Goal: Task Accomplishment & Management: Complete application form

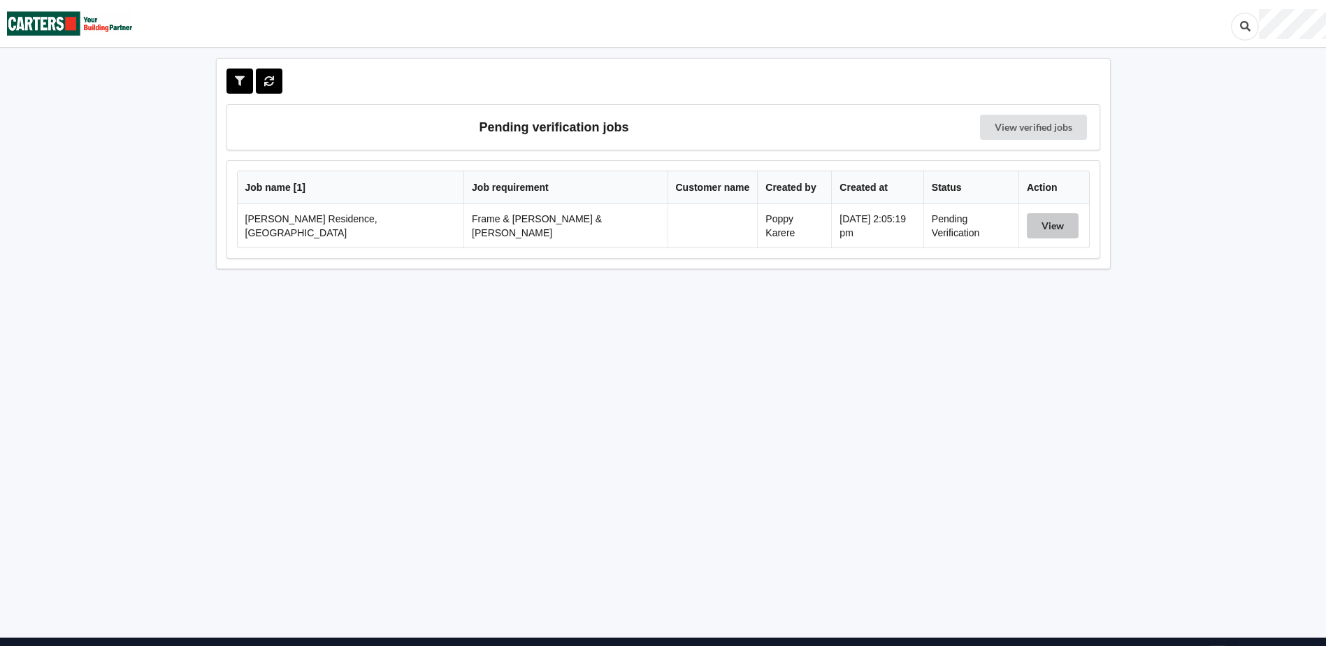
click at [1054, 218] on button "View" at bounding box center [1053, 225] width 52 height 25
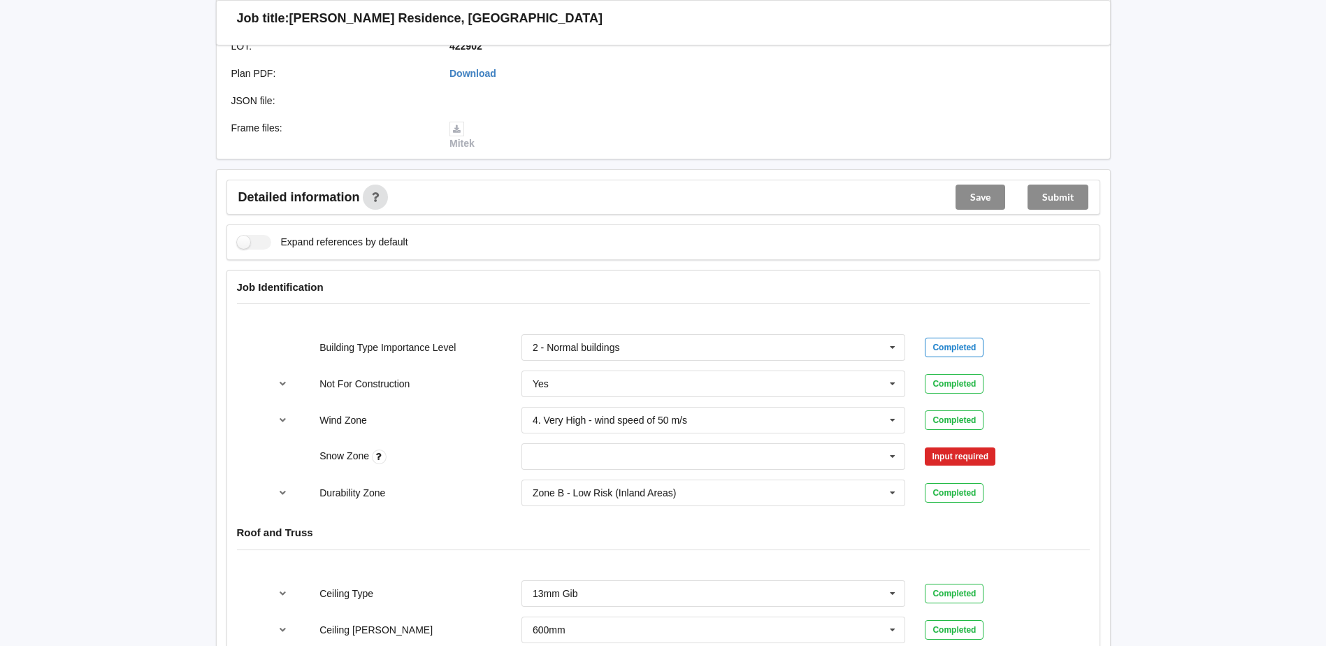
scroll to position [419, 0]
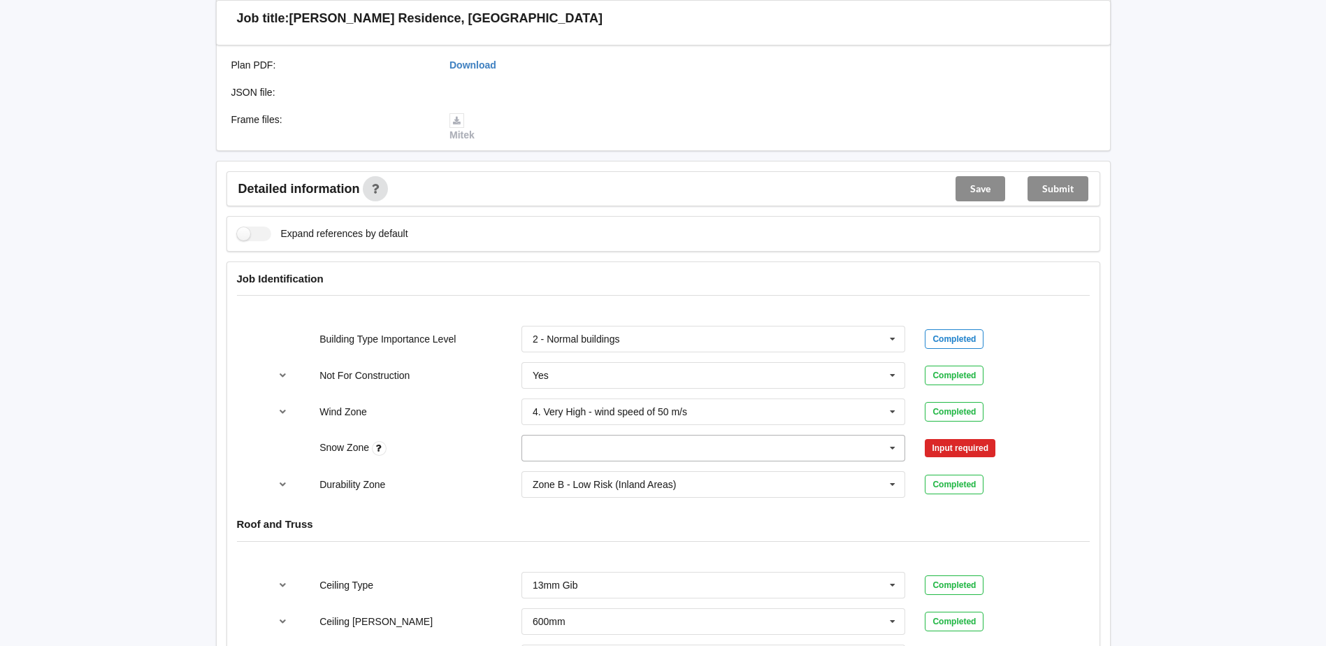
click at [540, 438] on input "text" at bounding box center [714, 448] width 383 height 25
click at [571, 463] on div "N0" at bounding box center [713, 474] width 383 height 26
click at [986, 437] on button "Confirm input" at bounding box center [966, 448] width 83 height 23
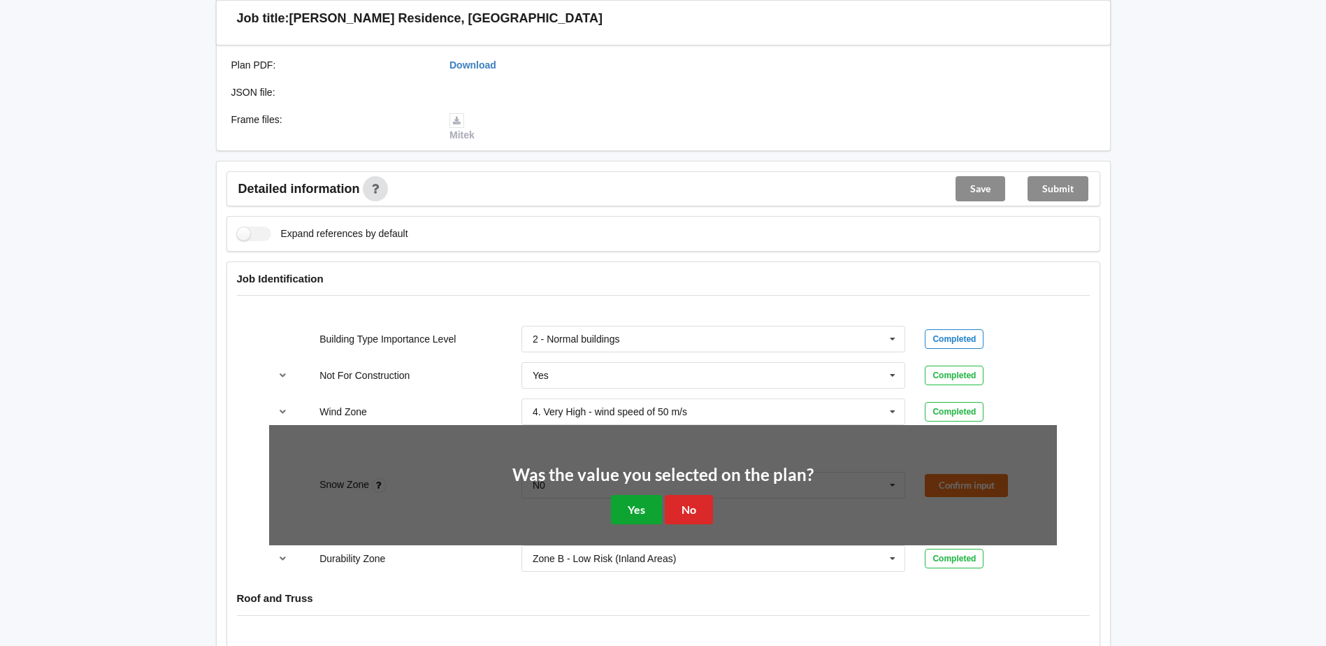
click at [614, 495] on button "Yes" at bounding box center [636, 509] width 51 height 29
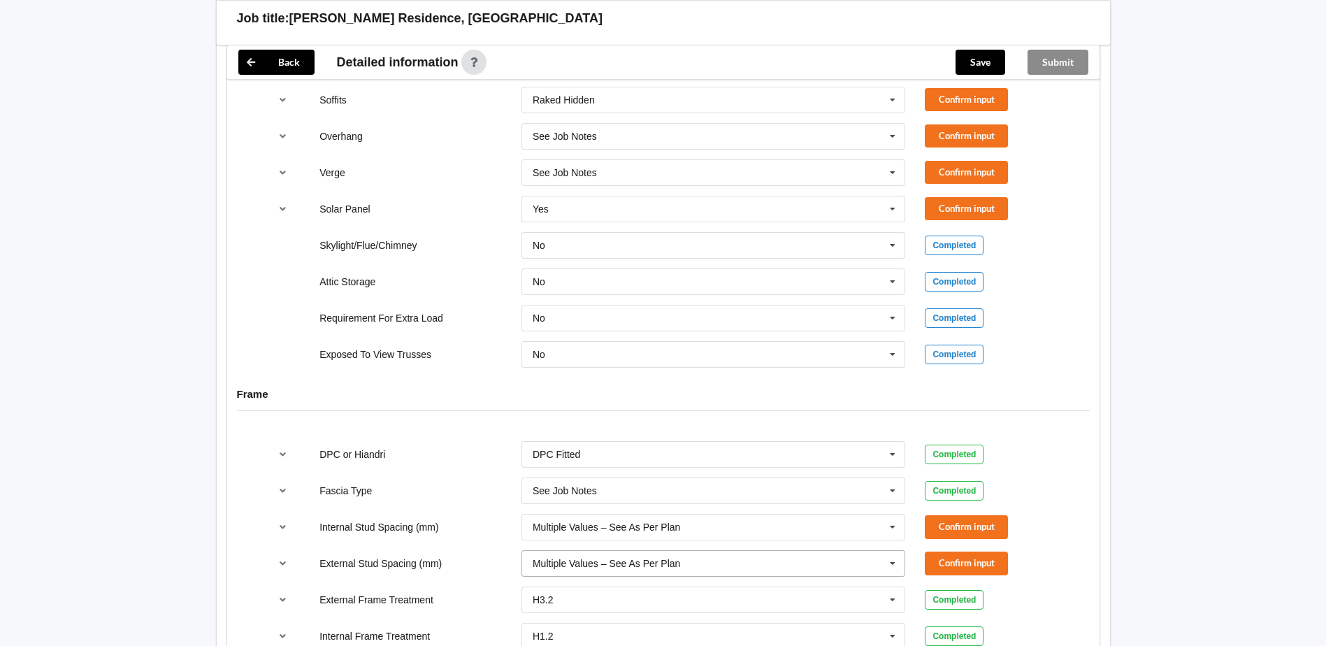
scroll to position [1129, 0]
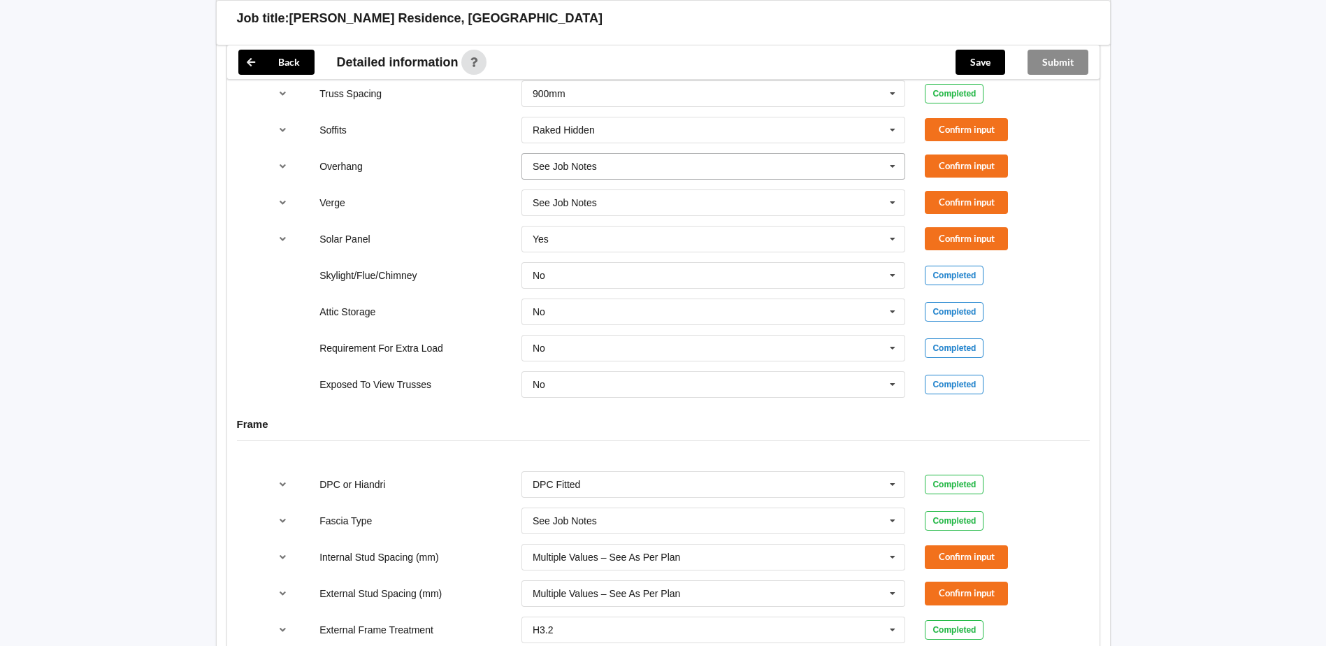
click at [573, 154] on input "text" at bounding box center [714, 166] width 383 height 25
click at [573, 308] on div "Multiple Values – See As Per Plan" at bounding box center [713, 321] width 383 height 26
click at [577, 198] on div "See Job Notes" at bounding box center [565, 203] width 64 height 10
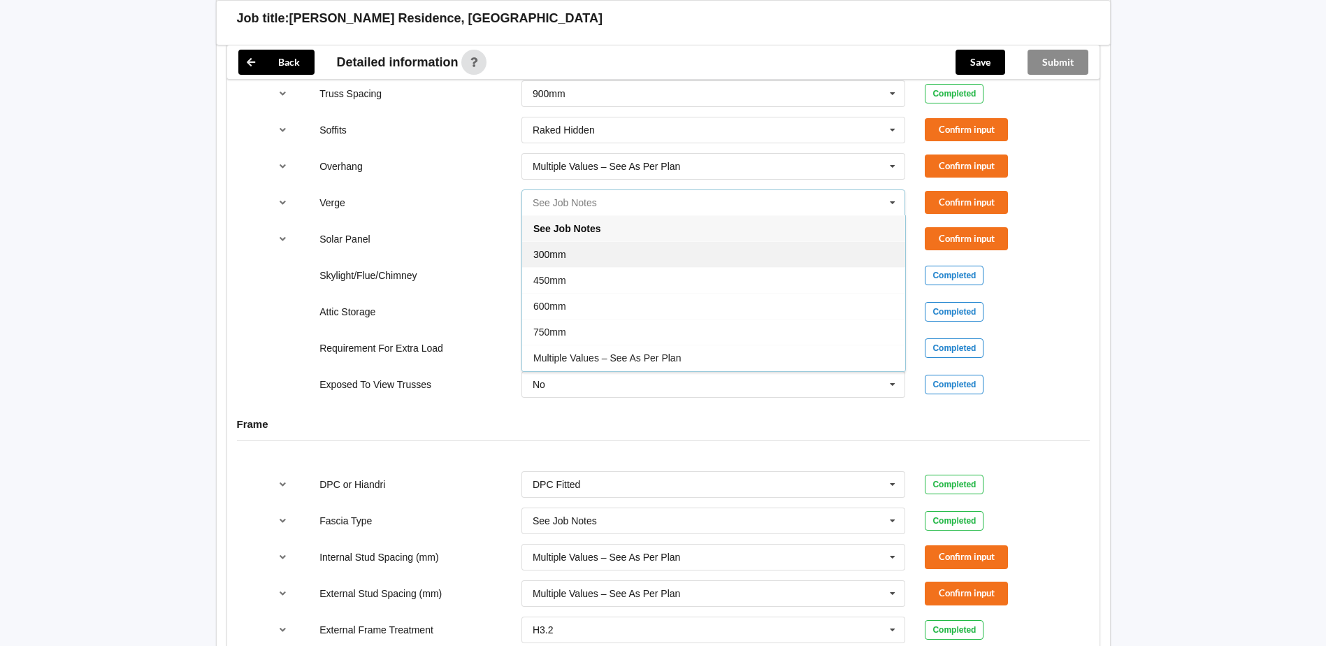
scroll to position [25, 0]
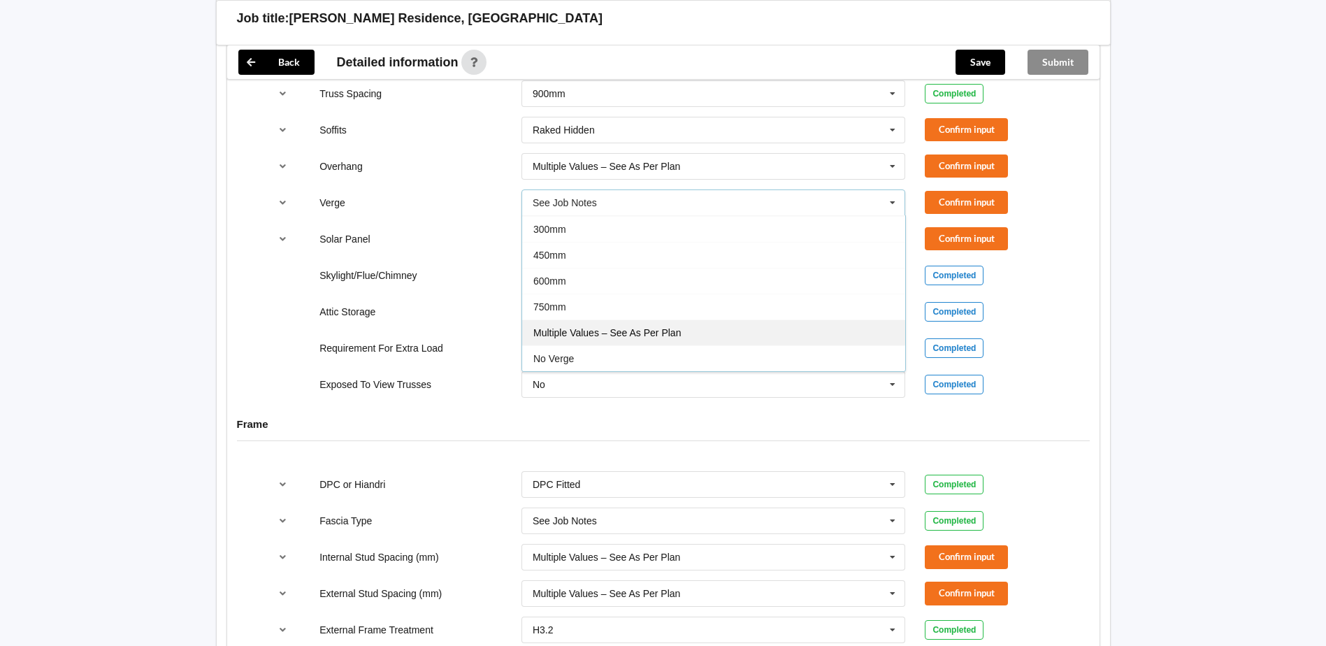
click at [663, 327] on span "Multiple Values – See As Per Plan" at bounding box center [607, 332] width 148 height 11
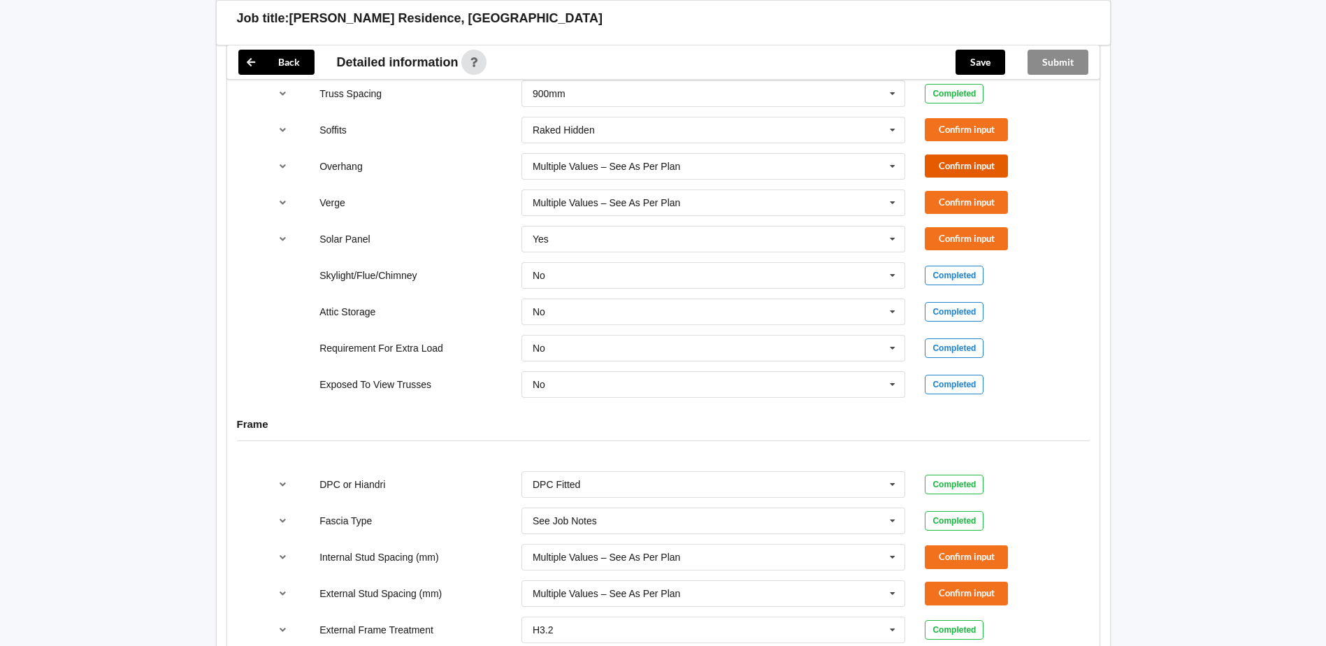
click at [995, 154] on button "Confirm input" at bounding box center [966, 165] width 83 height 23
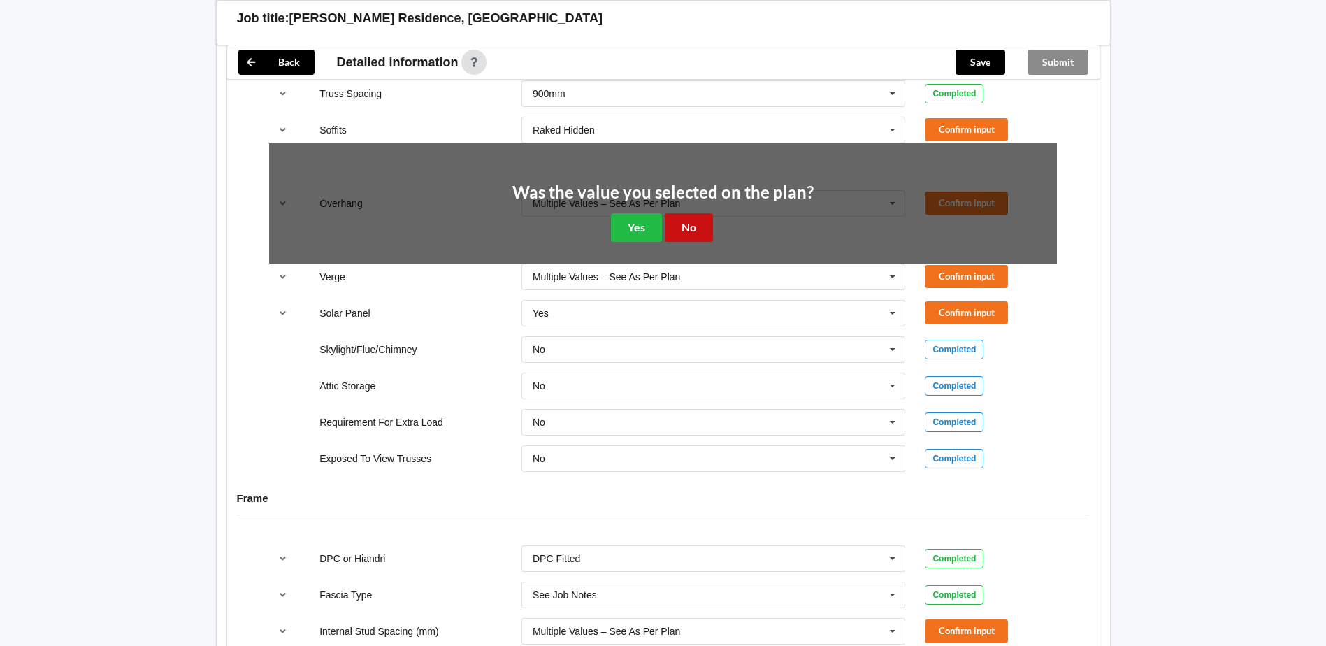
click at [686, 213] on button "No" at bounding box center [689, 227] width 48 height 29
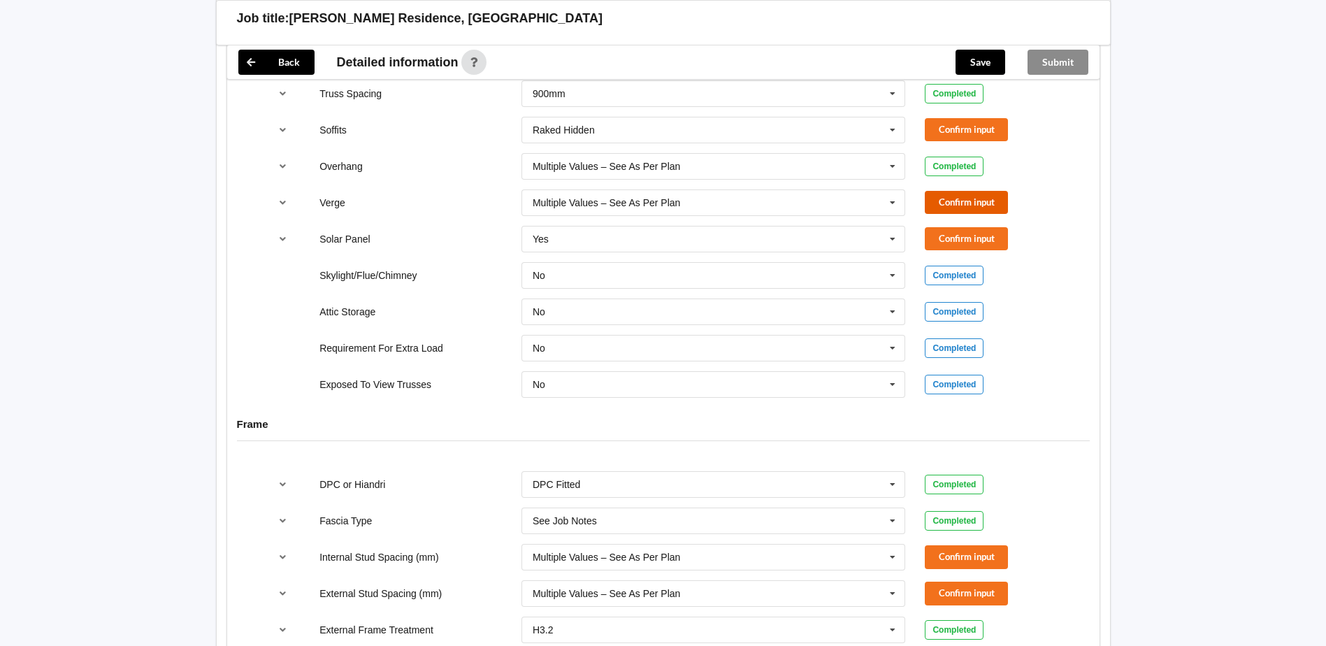
click at [950, 191] on button "Confirm input" at bounding box center [966, 202] width 83 height 23
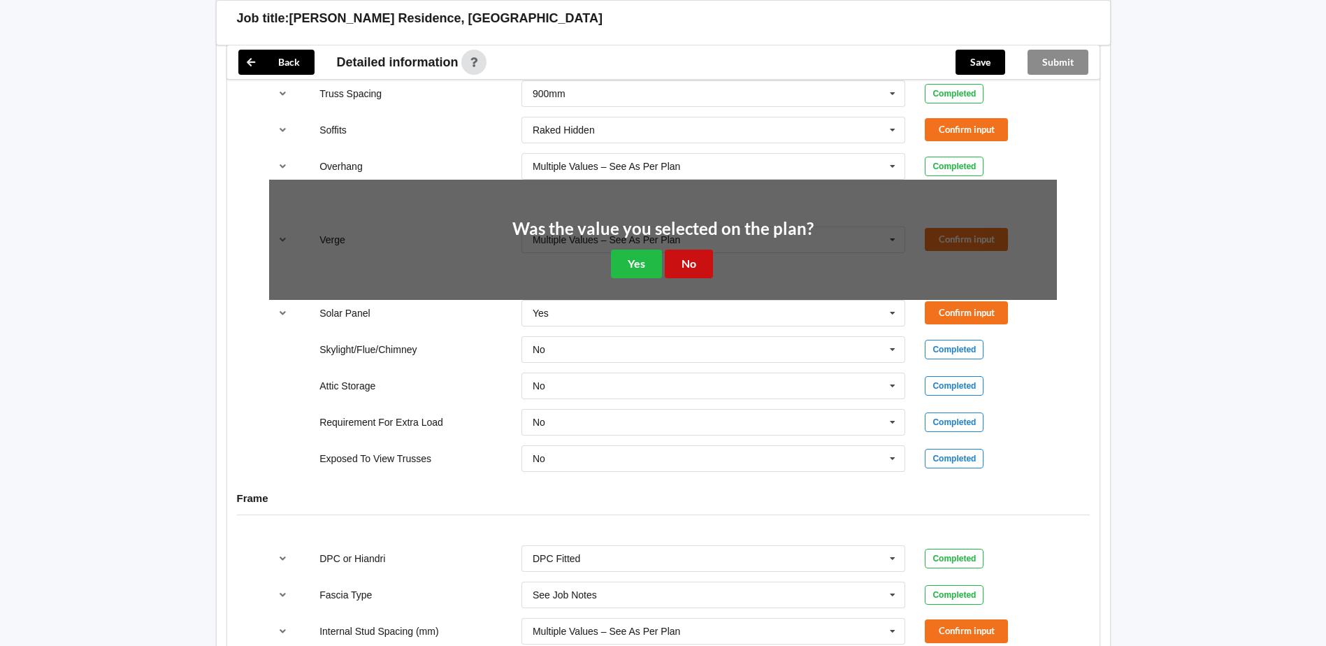
click at [668, 250] on button "No" at bounding box center [689, 264] width 48 height 29
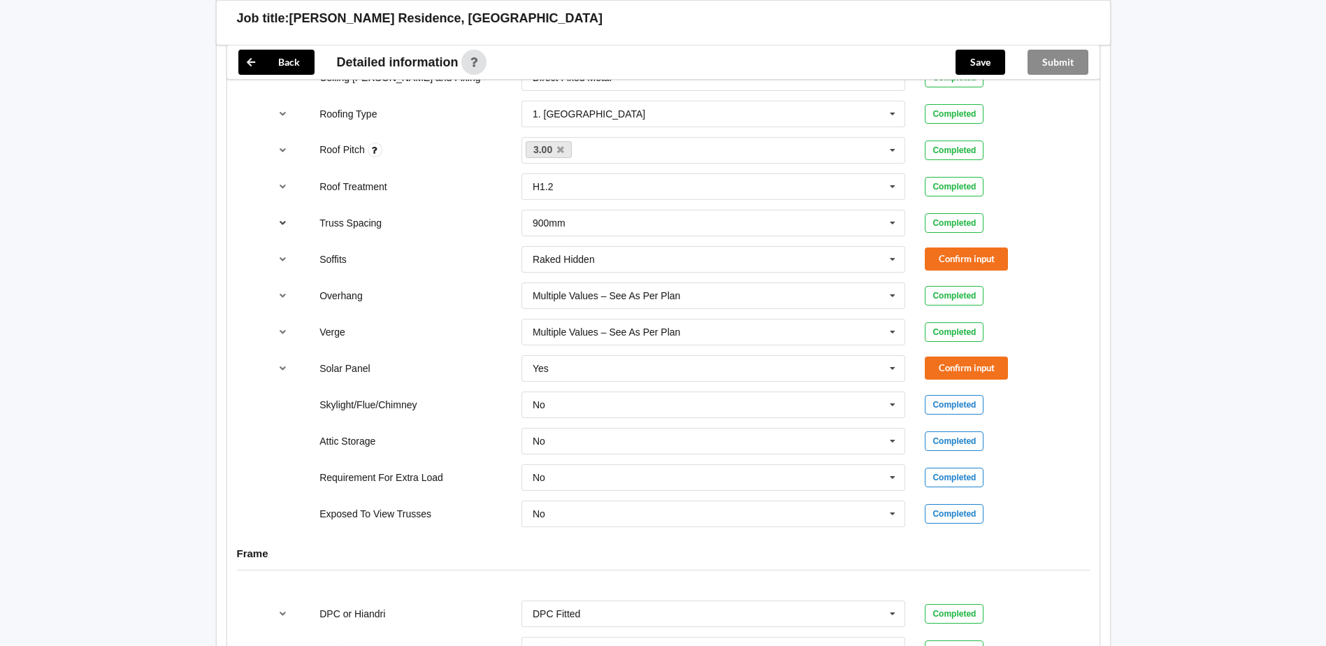
scroll to position [989, 0]
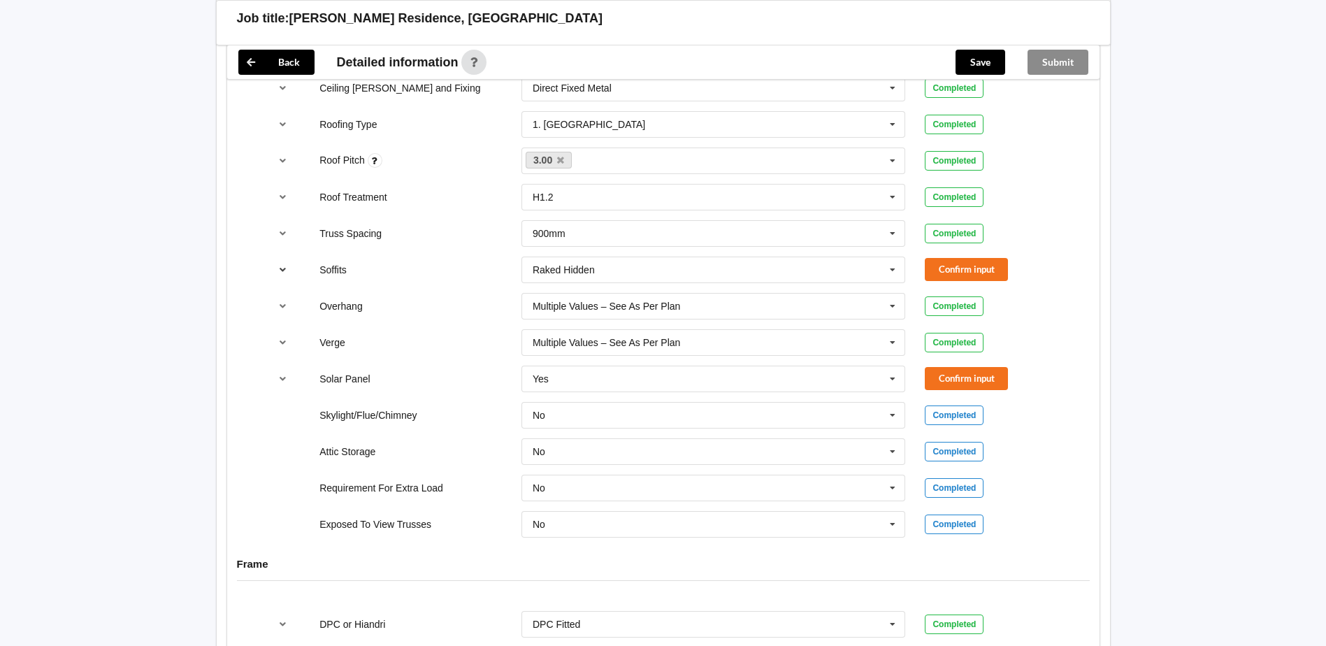
click at [283, 265] on icon "reference-toggle" at bounding box center [283, 269] width 12 height 8
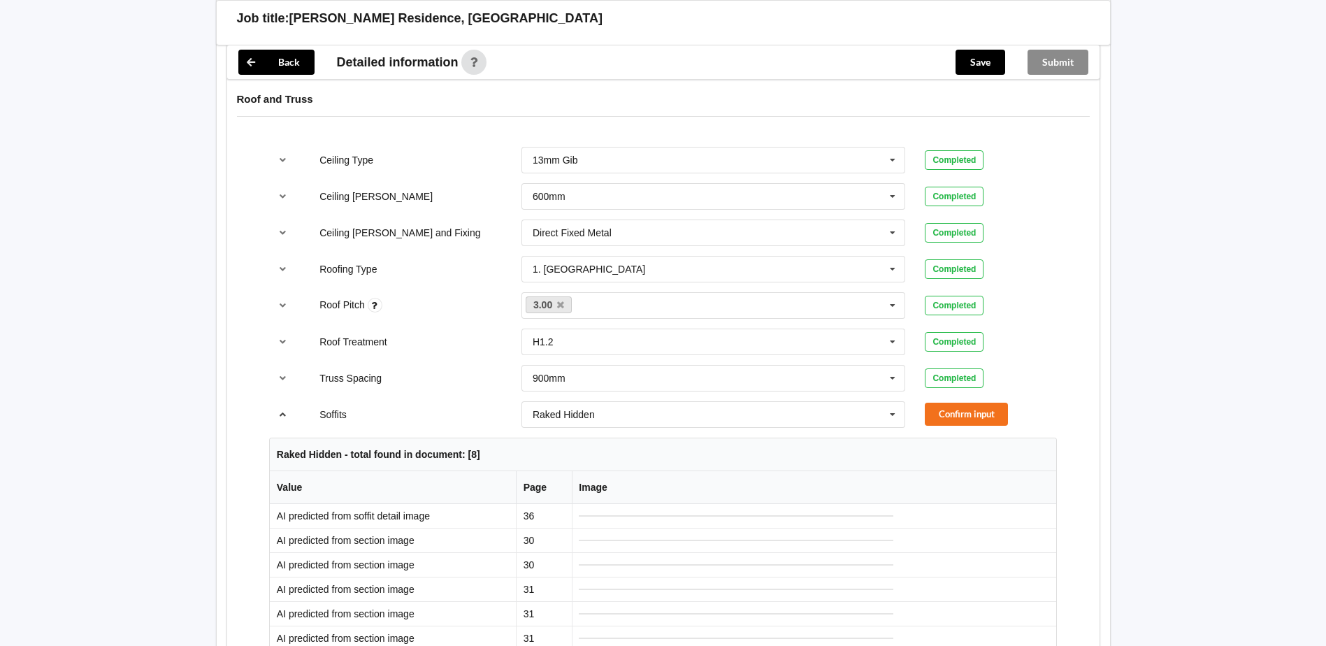
scroll to position [849, 0]
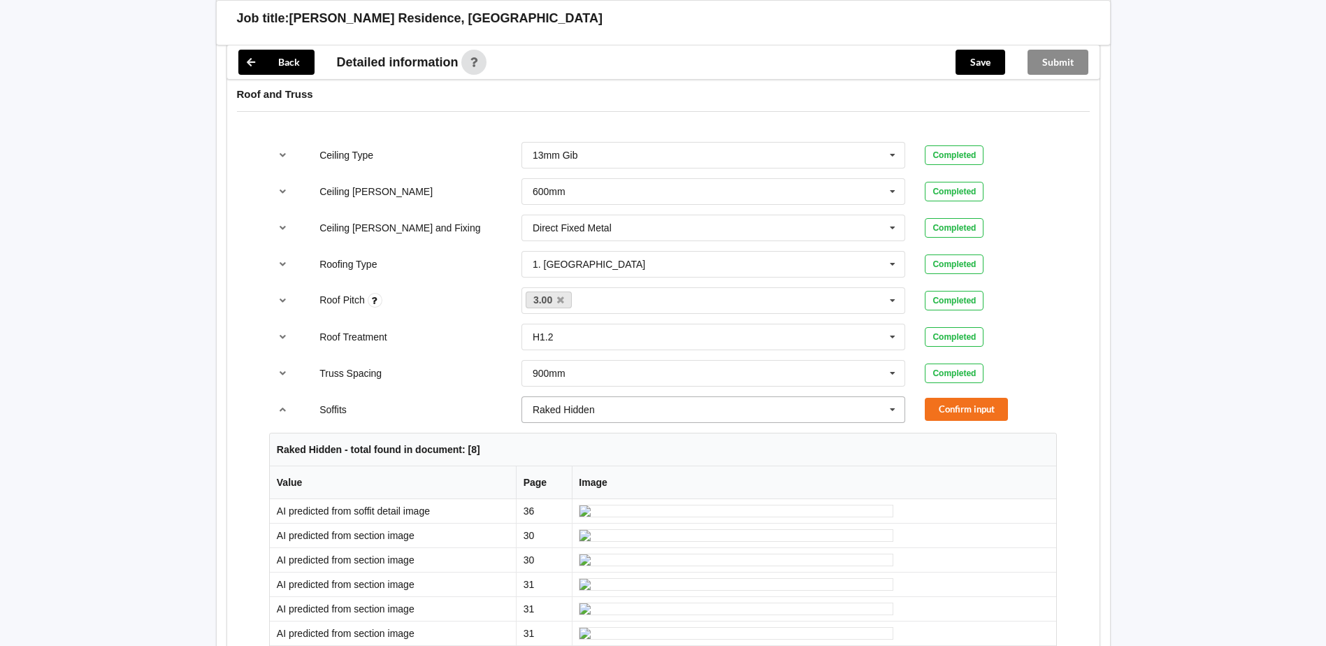
click at [638, 402] on input "text" at bounding box center [714, 409] width 383 height 25
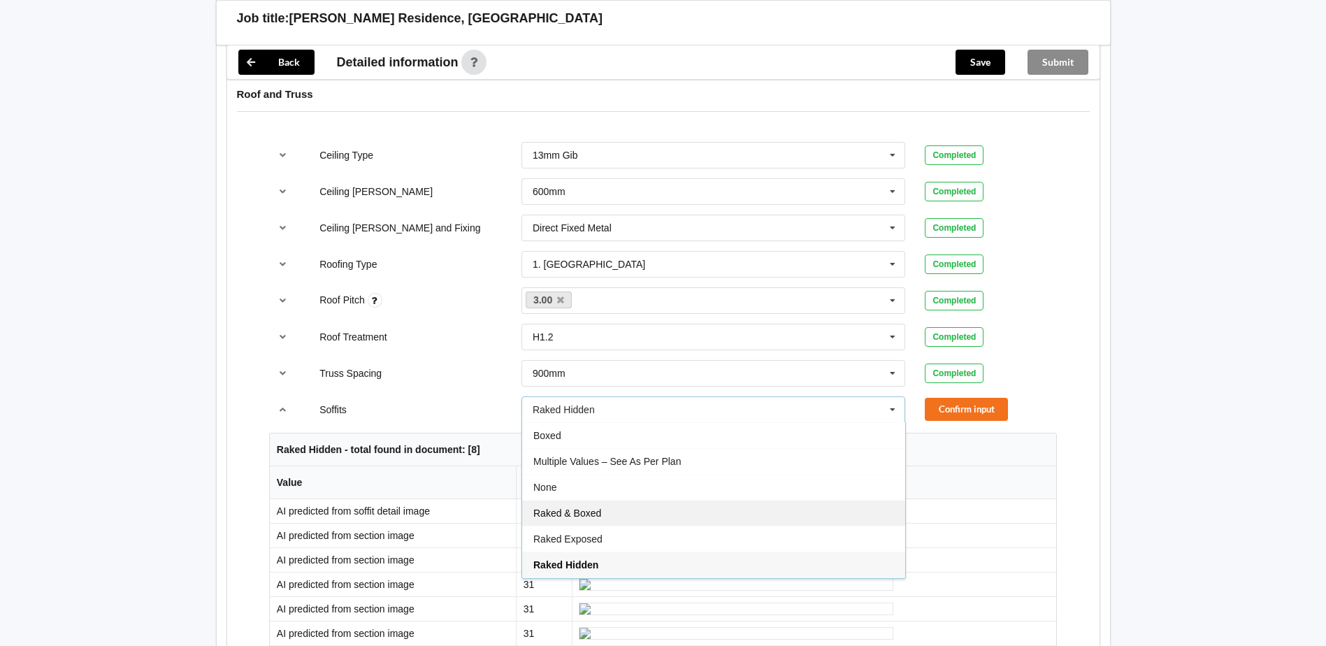
click at [604, 504] on div "Raked & Boxed" at bounding box center [713, 513] width 383 height 26
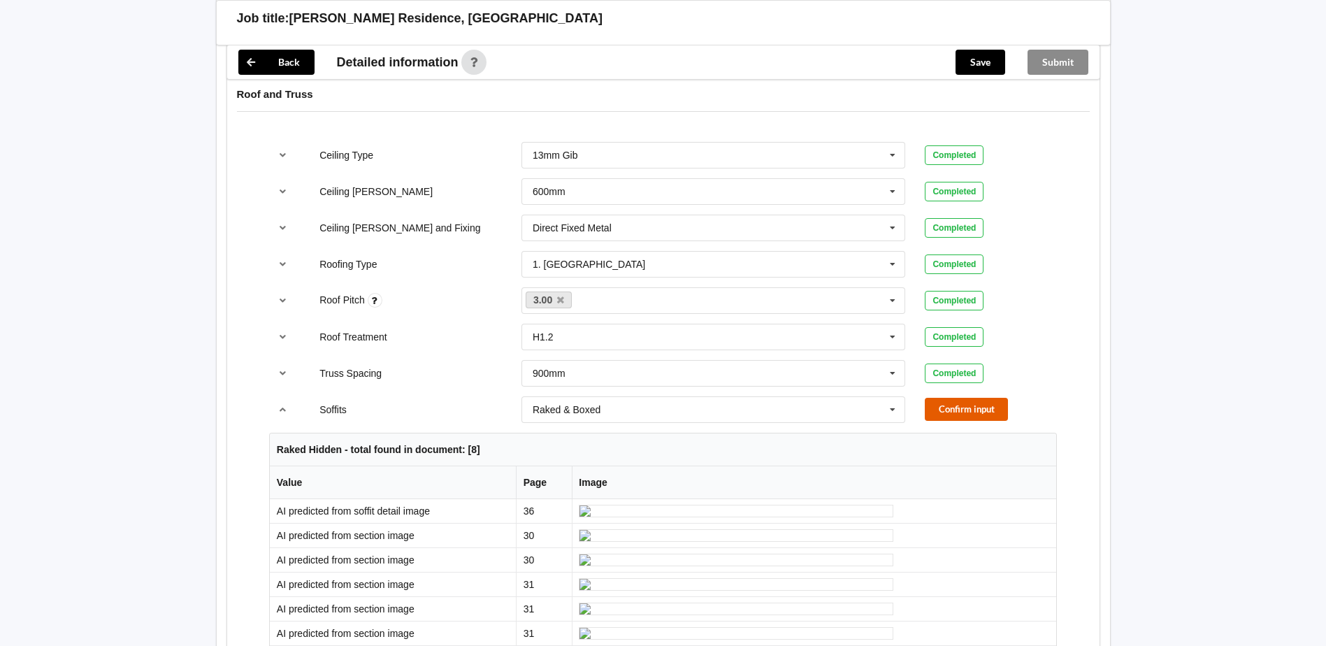
click at [982, 399] on button "Confirm input" at bounding box center [966, 409] width 83 height 23
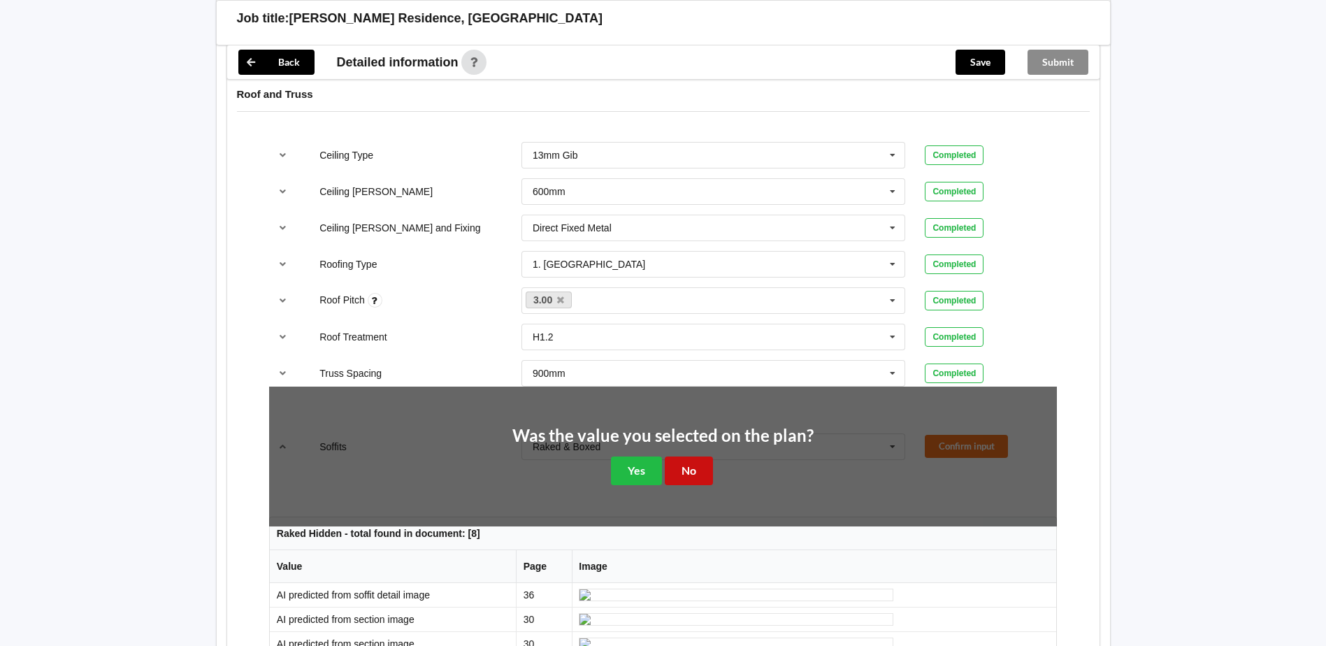
click at [689, 456] on button "No" at bounding box center [689, 470] width 48 height 29
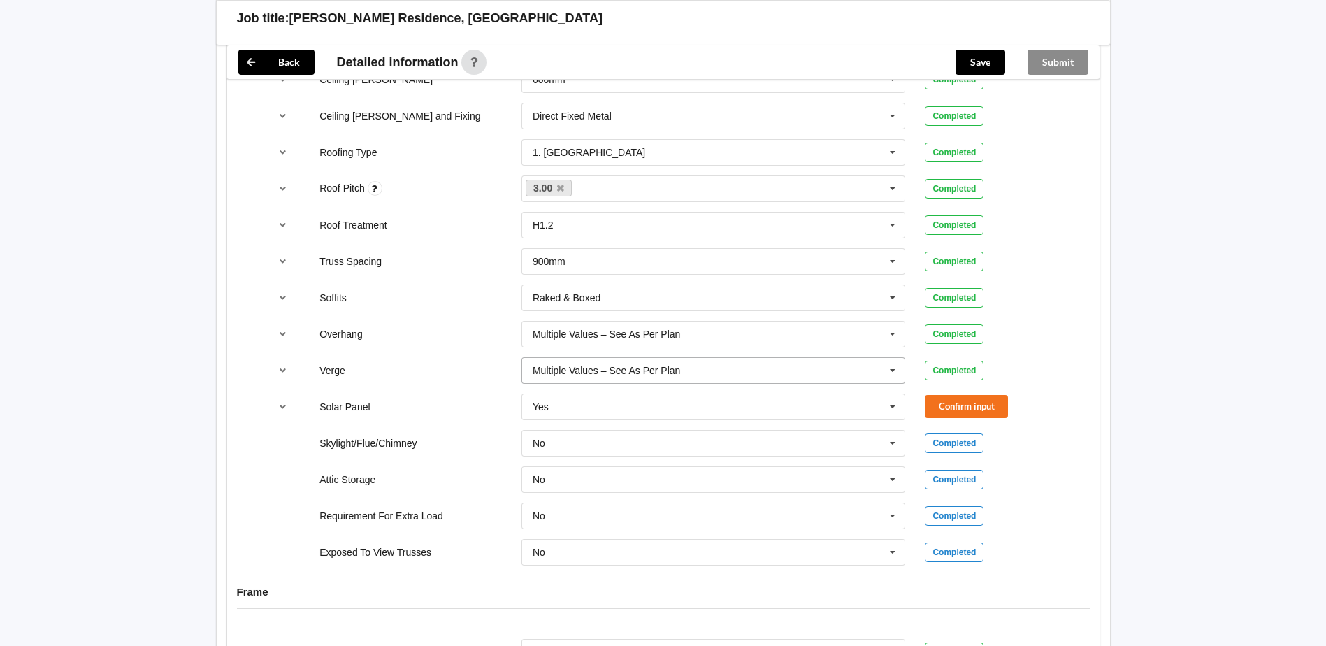
scroll to position [989, 0]
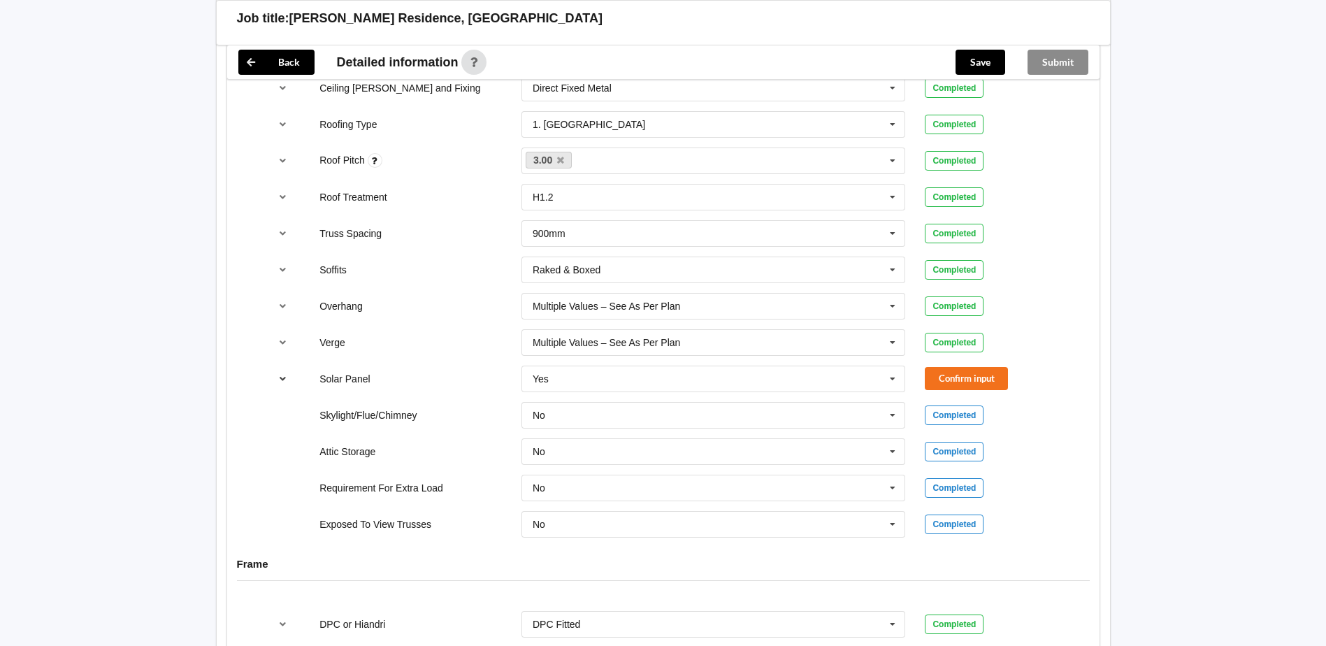
click at [273, 366] on button "reference-toggle" at bounding box center [282, 378] width 27 height 25
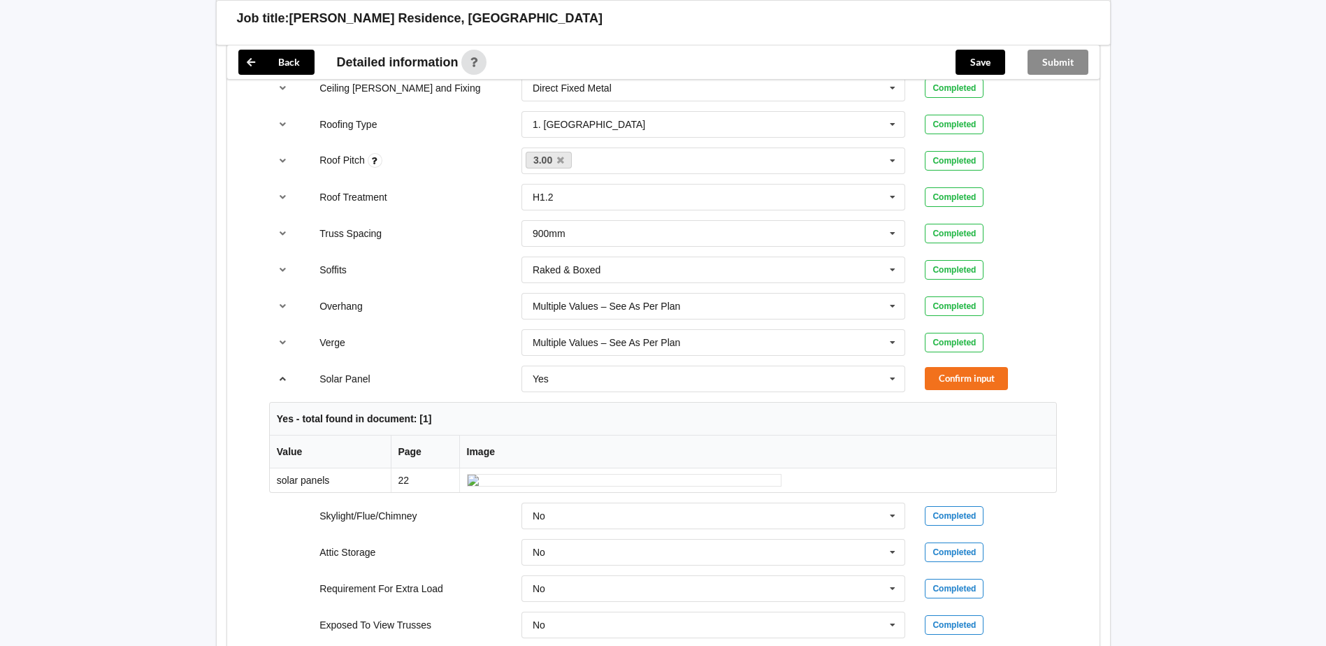
click at [273, 366] on button "reference-toggle" at bounding box center [282, 378] width 27 height 25
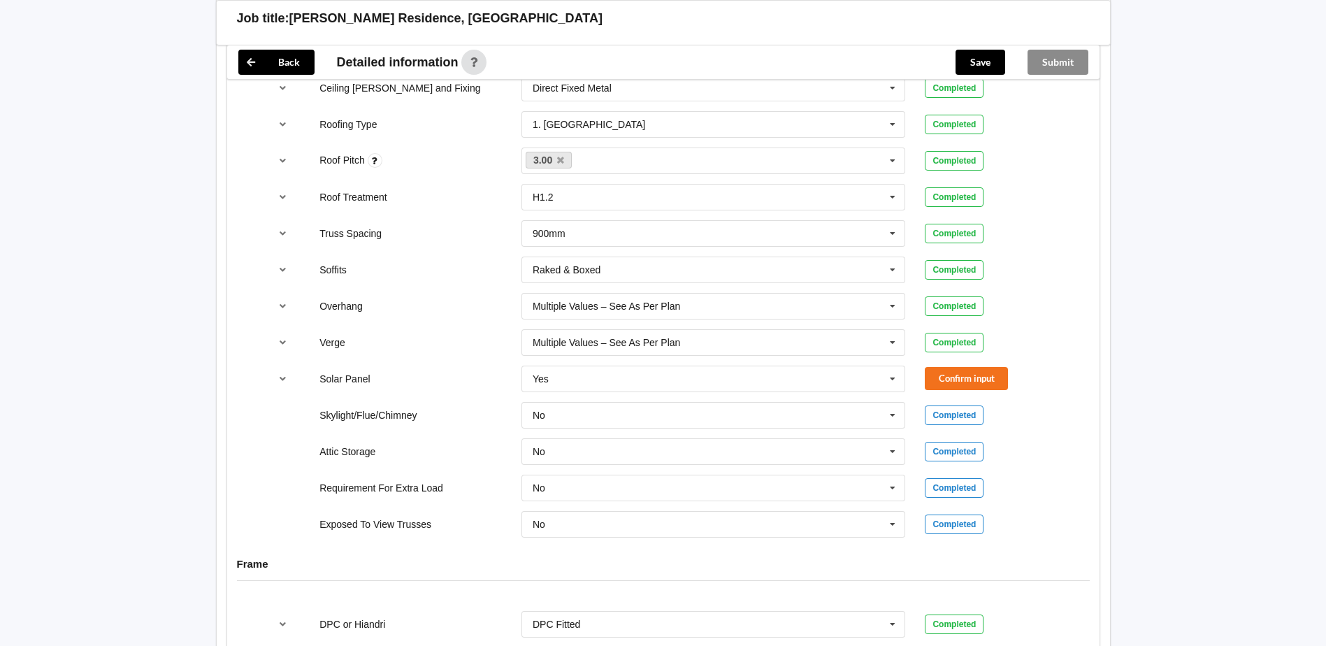
click at [1040, 367] on div "Confirm input" at bounding box center [991, 378] width 132 height 23
click at [982, 372] on button "Confirm input" at bounding box center [966, 378] width 83 height 23
click at [894, 366] on icon at bounding box center [892, 379] width 21 height 26
click at [750, 391] on div "No" at bounding box center [713, 404] width 383 height 26
click at [931, 392] on div "Skylight/Flue/Chimney No No Yes Completed" at bounding box center [662, 415] width 807 height 46
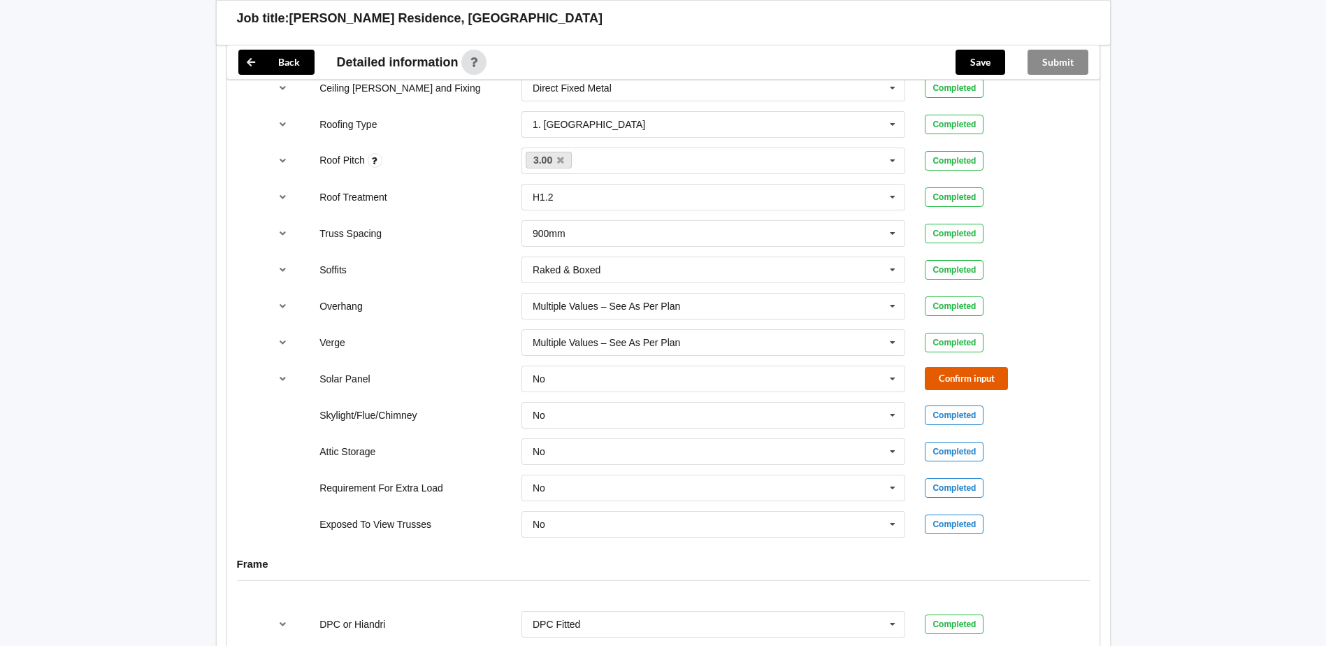
click at [945, 371] on button "Confirm input" at bounding box center [966, 378] width 83 height 23
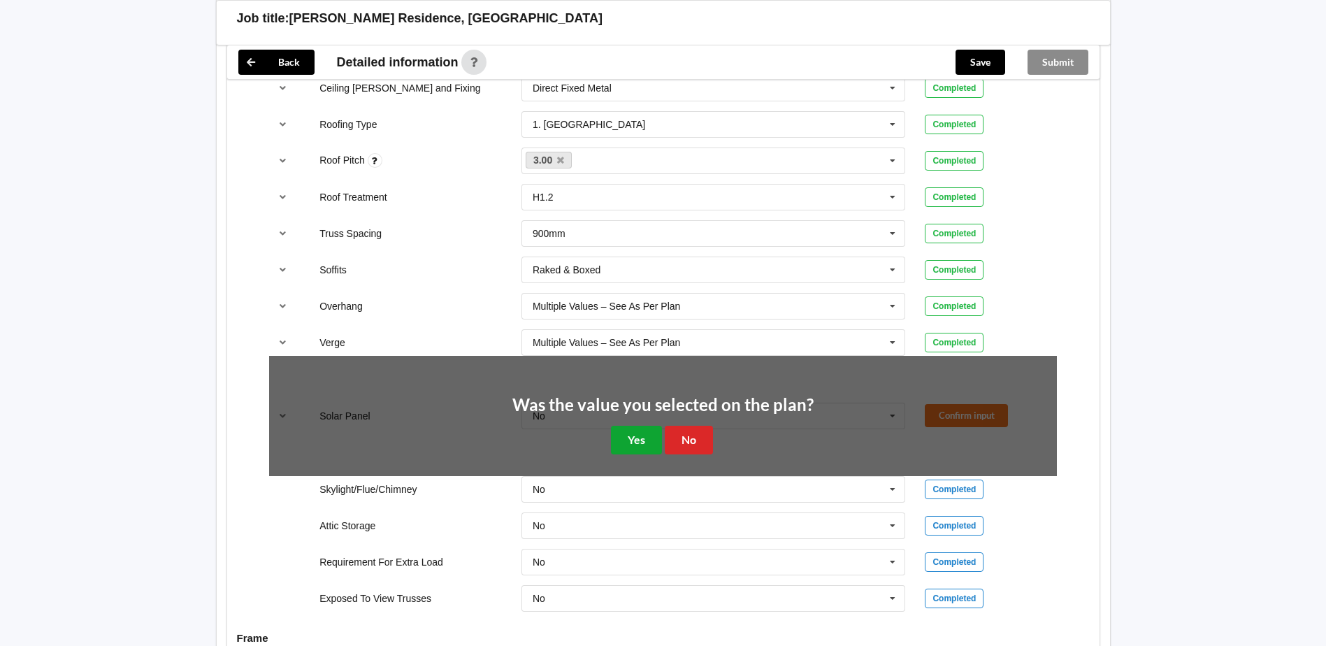
click at [645, 431] on button "Yes" at bounding box center [636, 440] width 51 height 29
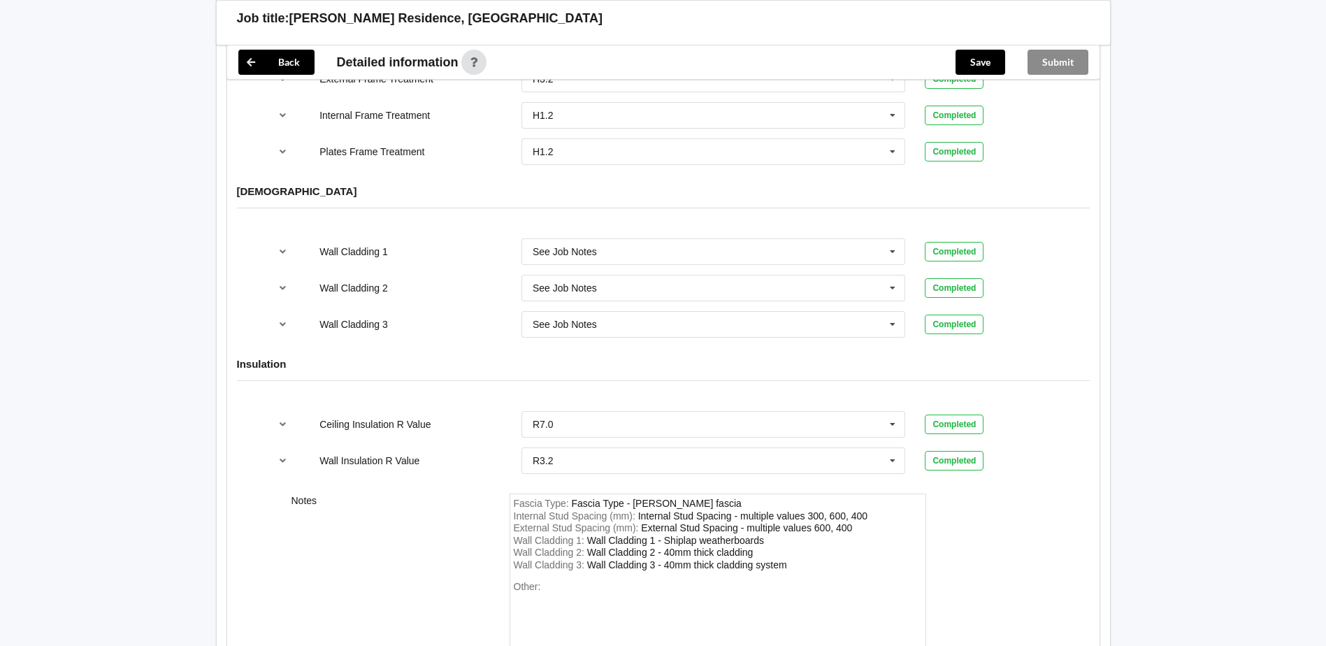
scroll to position [1804, 0]
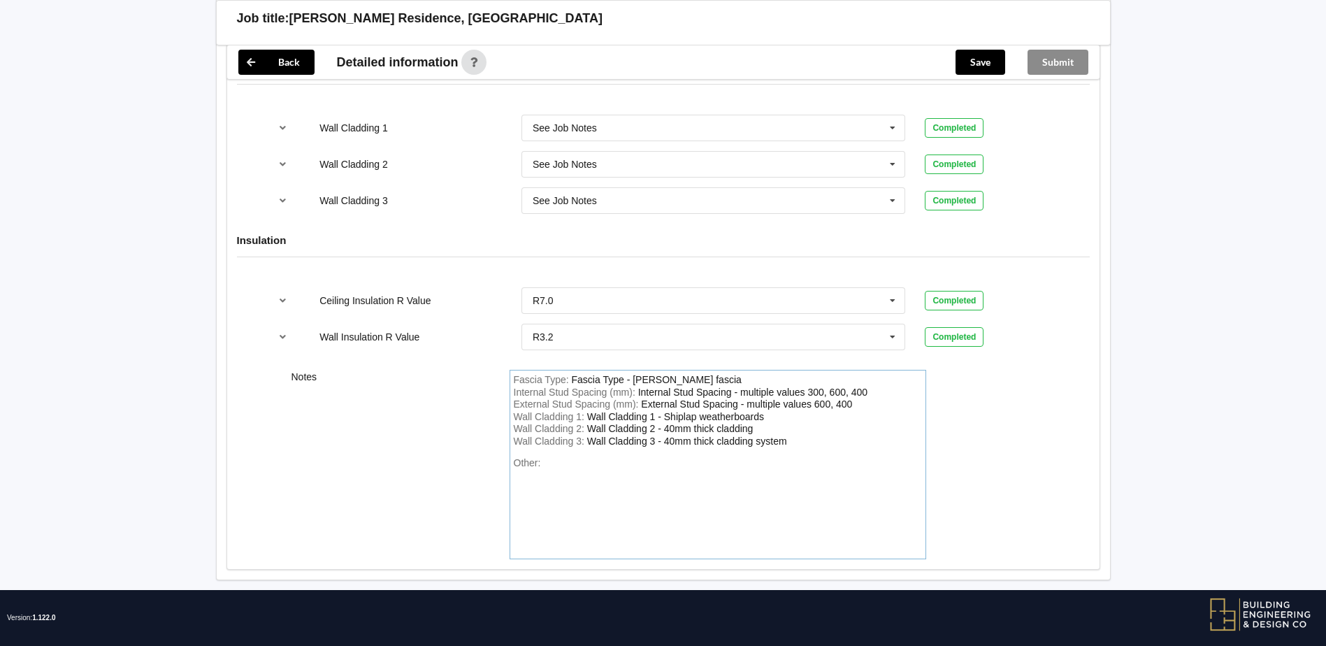
click at [654, 495] on div "Other:" at bounding box center [718, 506] width 408 height 98
drag, startPoint x: 692, startPoint y: 461, endPoint x: 543, endPoint y: 450, distance: 149.4
click at [543, 457] on div "Other: Please note propesed" at bounding box center [718, 506] width 408 height 98
drag, startPoint x: 545, startPoint y: 450, endPoint x: 649, endPoint y: 456, distance: 105.1
click at [649, 457] on div "Other: Please note propesed" at bounding box center [718, 506] width 408 height 98
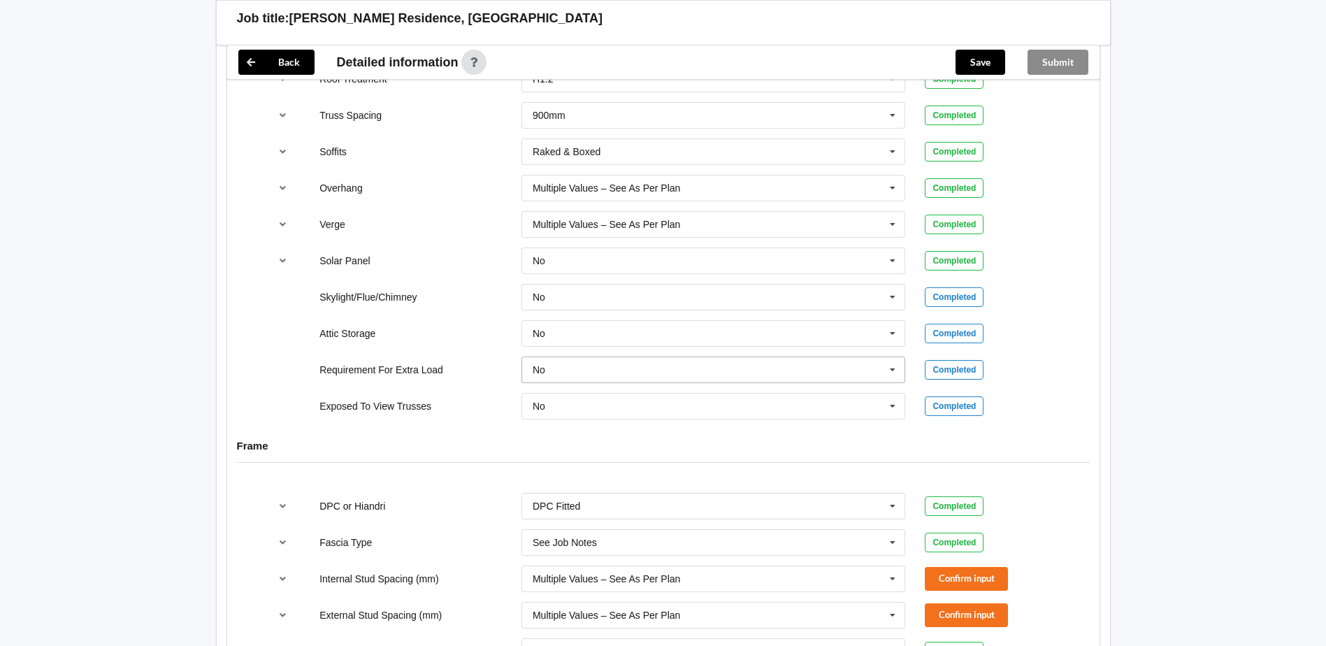
scroll to position [1105, 0]
click at [580, 251] on input "text" at bounding box center [714, 263] width 383 height 25
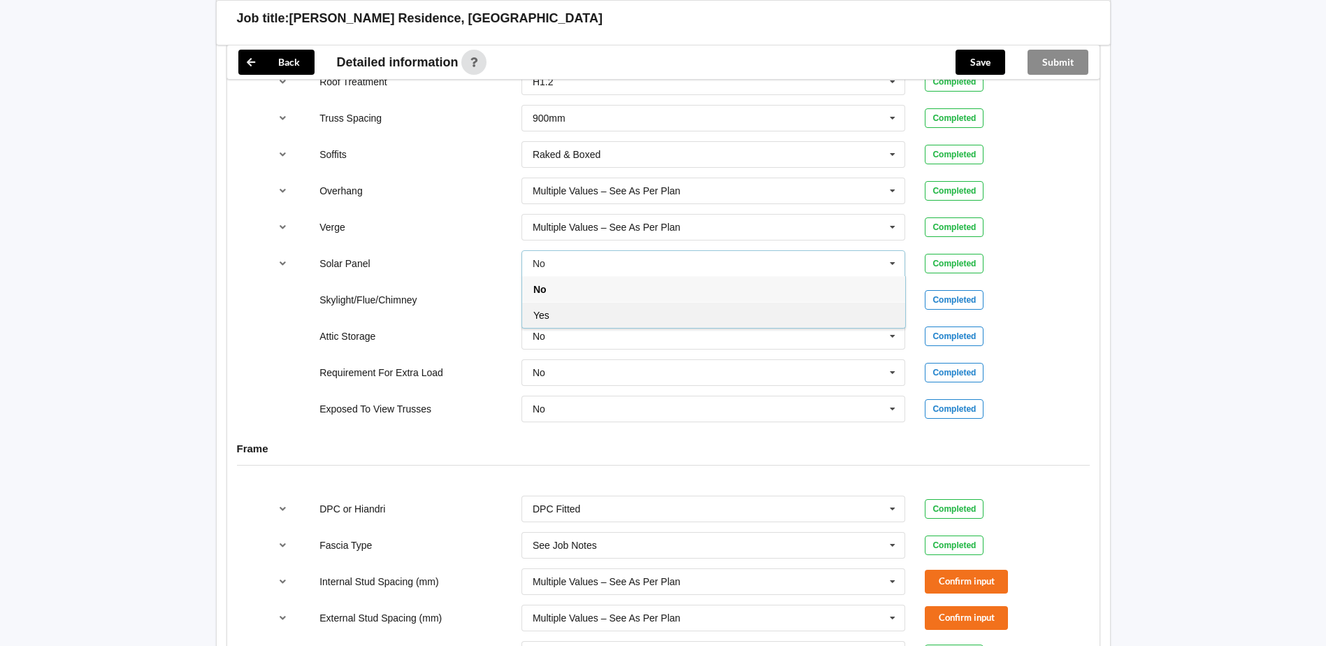
click at [563, 302] on div "Yes" at bounding box center [713, 315] width 383 height 26
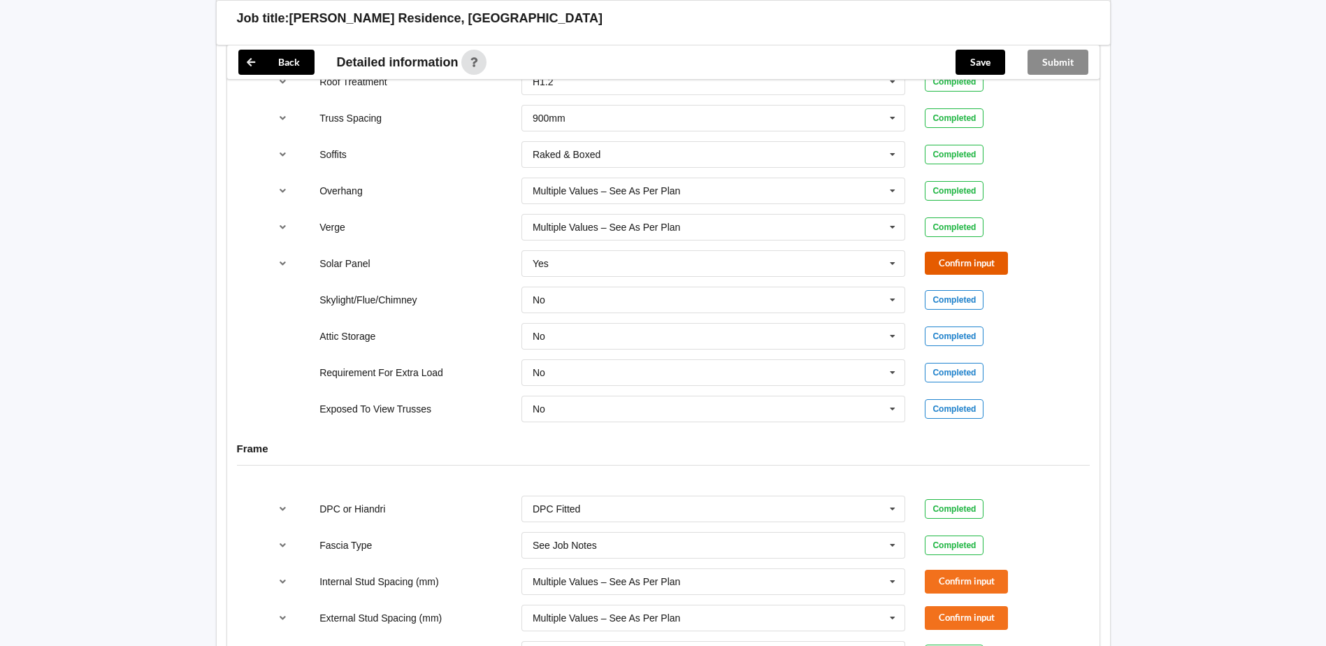
click at [986, 257] on button "Confirm input" at bounding box center [966, 263] width 83 height 23
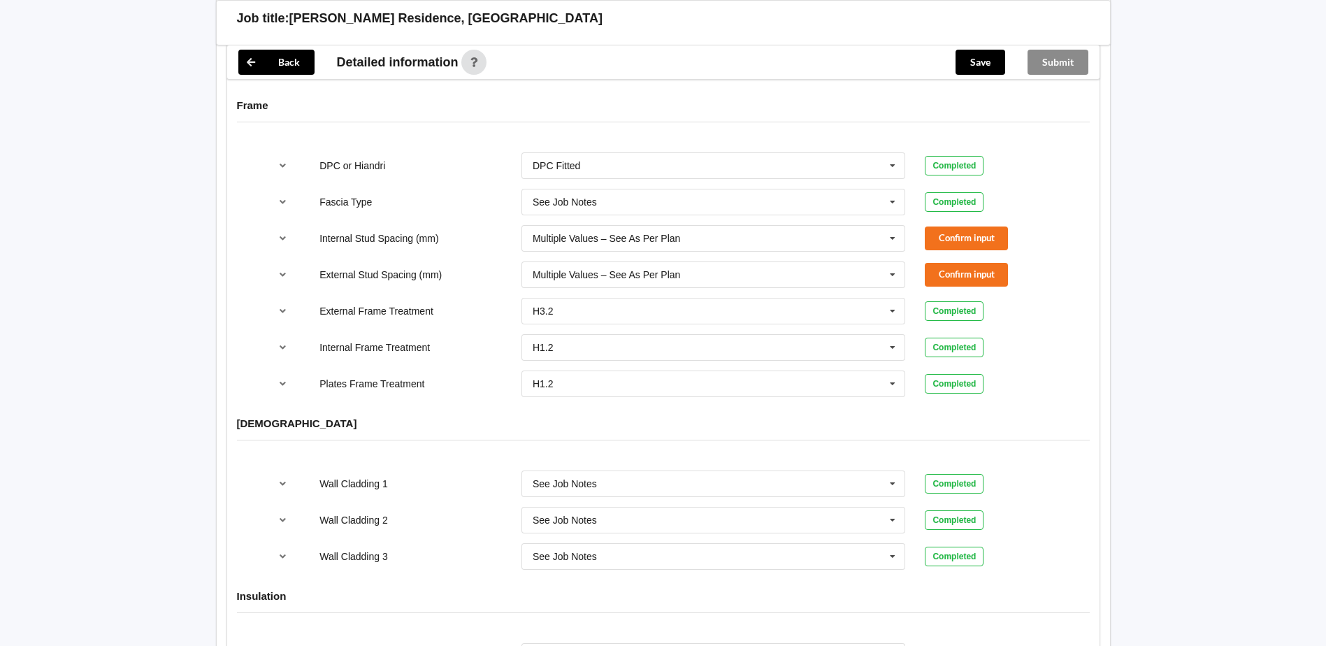
scroll to position [1454, 0]
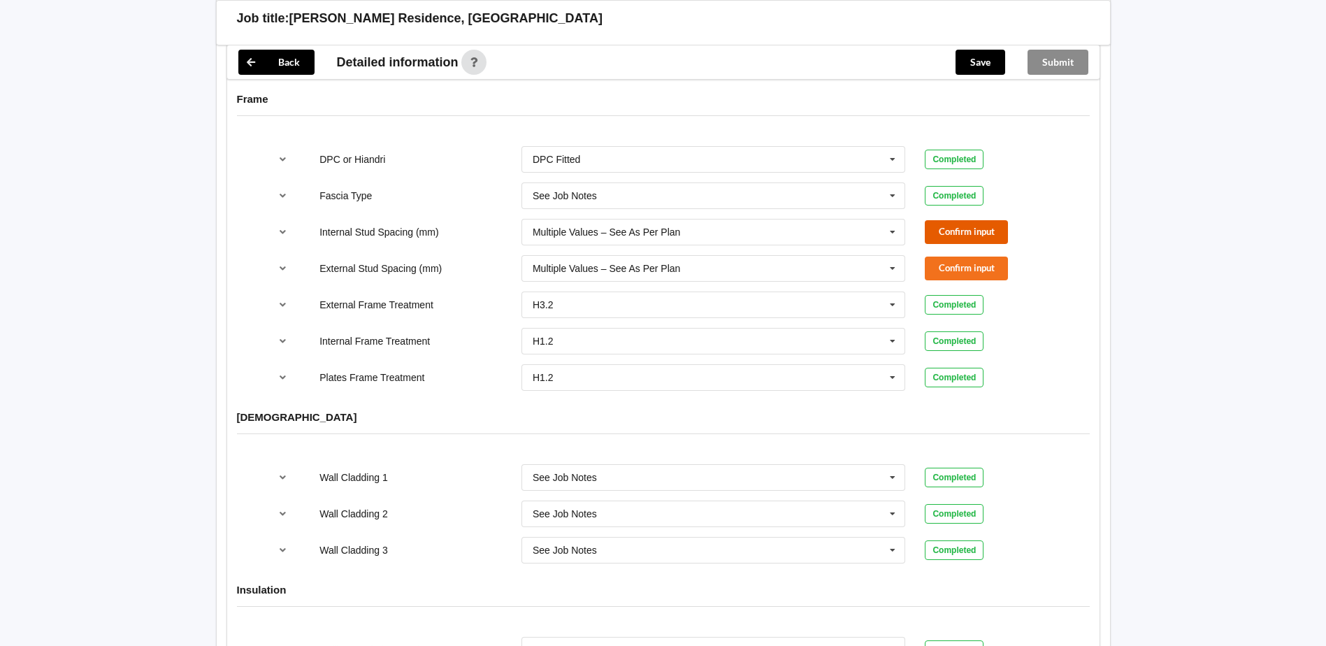
click at [963, 222] on button "Confirm input" at bounding box center [966, 231] width 83 height 23
click at [937, 245] on div "External Stud Spacing (mm) Multiple Values – See As Per Plan Multiple Values – …" at bounding box center [662, 268] width 807 height 46
click at [925, 257] on button "Confirm input" at bounding box center [966, 268] width 83 height 23
click at [286, 300] on icon "reference-toggle" at bounding box center [283, 304] width 12 height 8
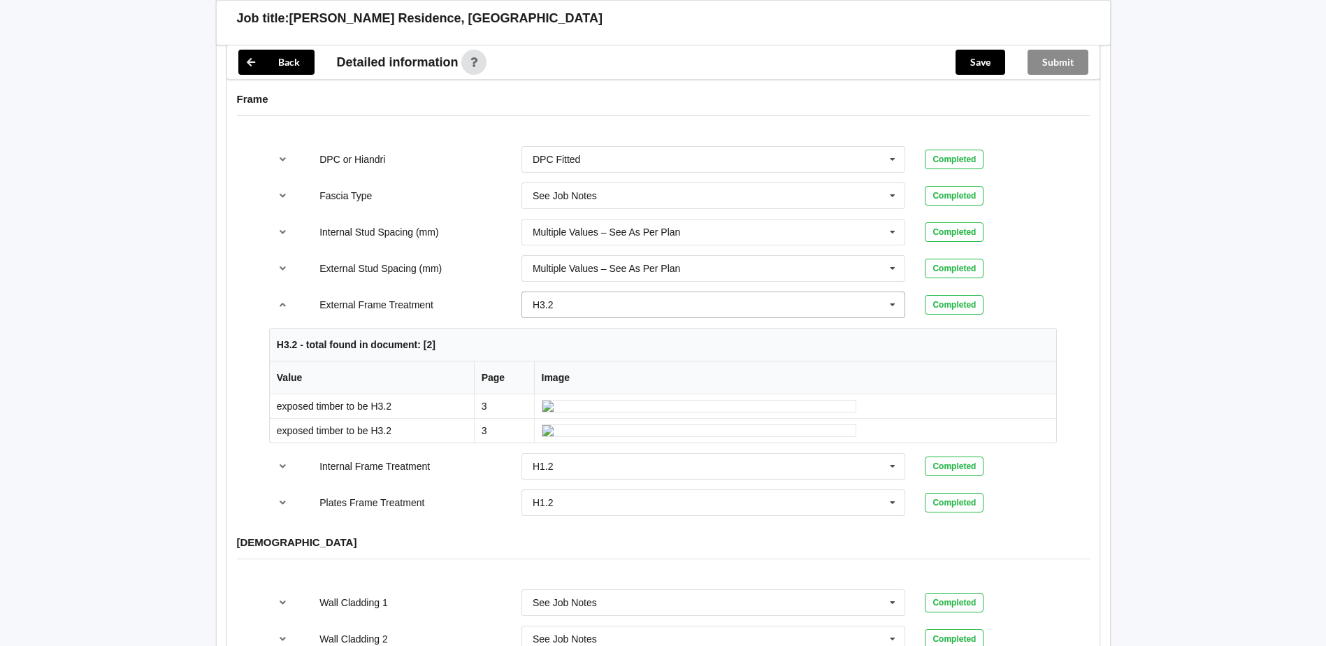
click at [895, 294] on icon at bounding box center [892, 305] width 21 height 26
click at [621, 324] on div "H1.2" at bounding box center [713, 330] width 383 height 26
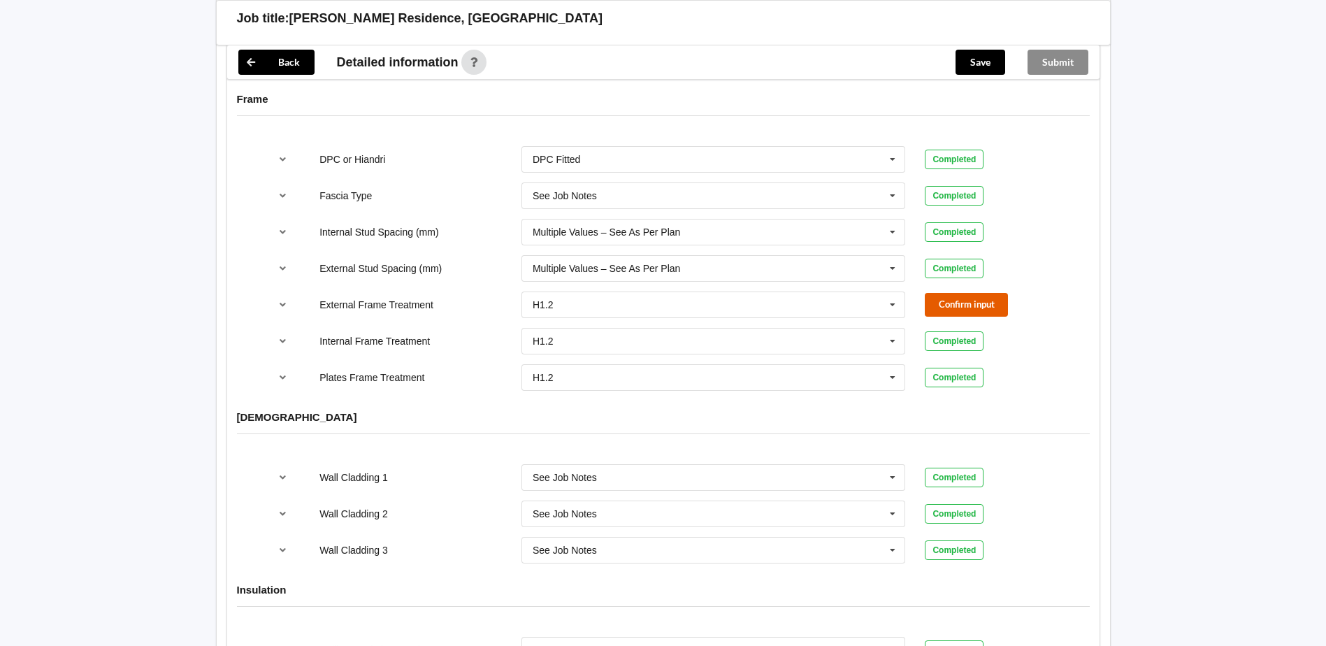
click at [987, 293] on button "Confirm input" at bounding box center [966, 304] width 83 height 23
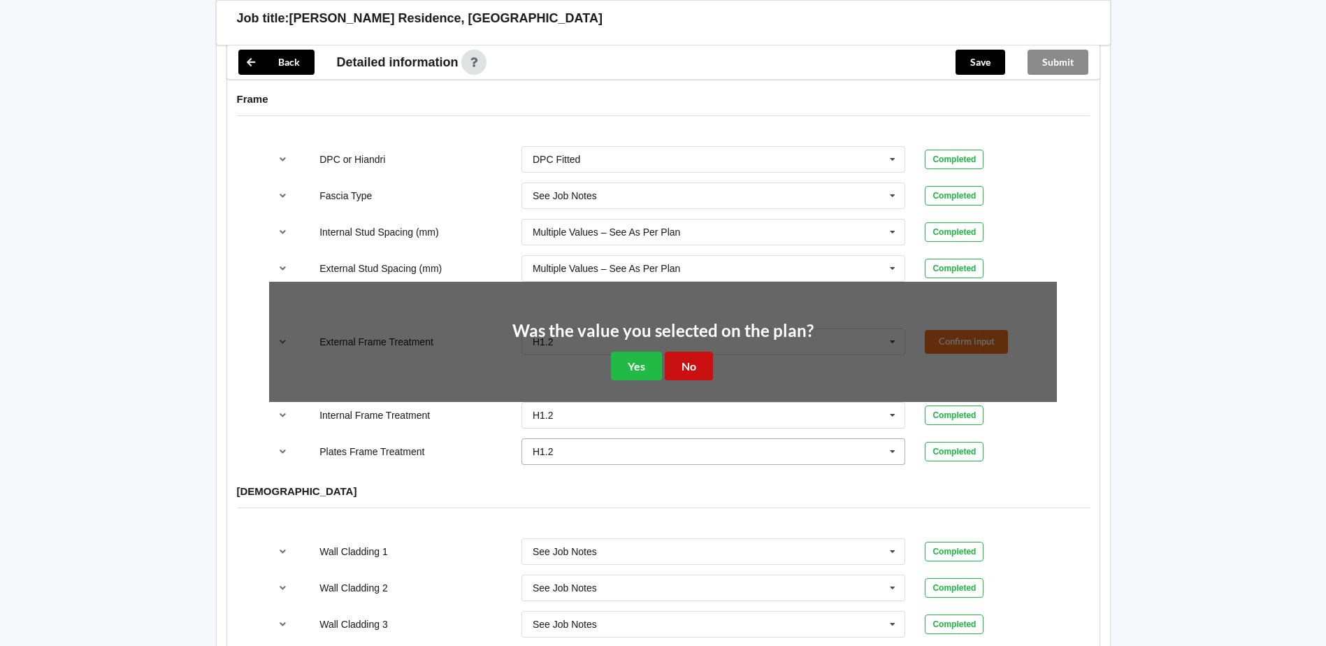
drag, startPoint x: 677, startPoint y: 351, endPoint x: 667, endPoint y: 357, distance: 11.3
click at [677, 352] on button "No" at bounding box center [689, 366] width 48 height 29
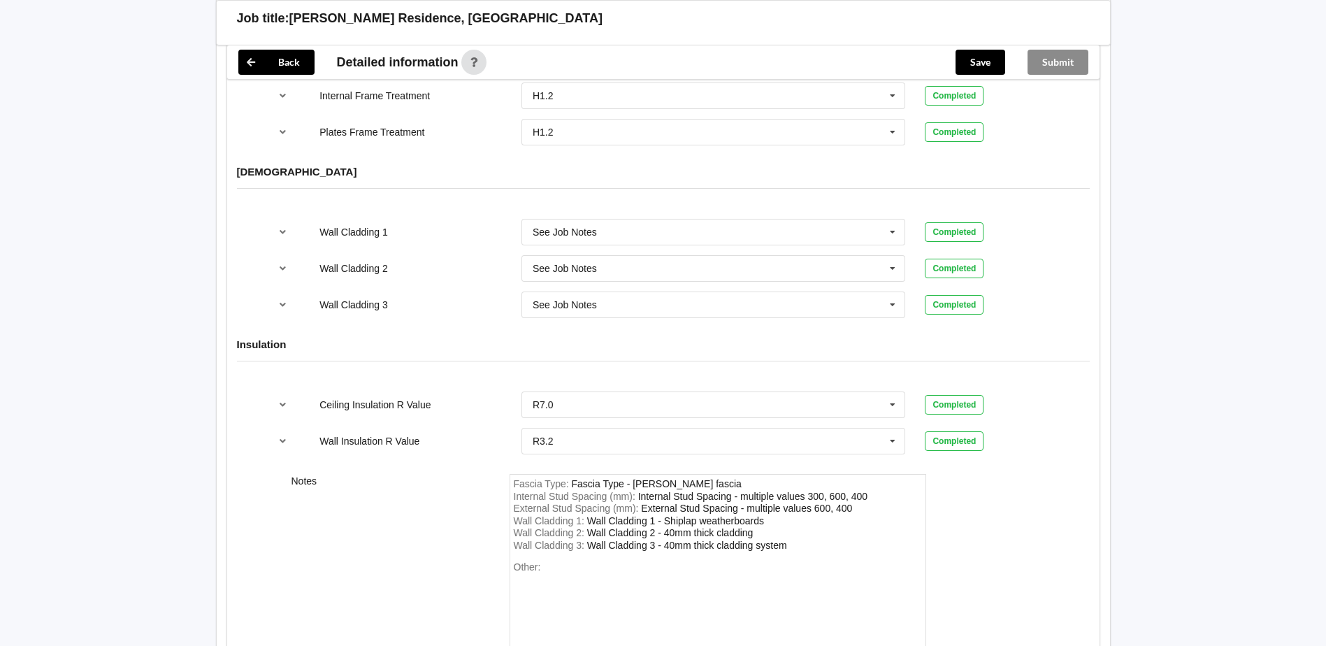
scroll to position [1734, 0]
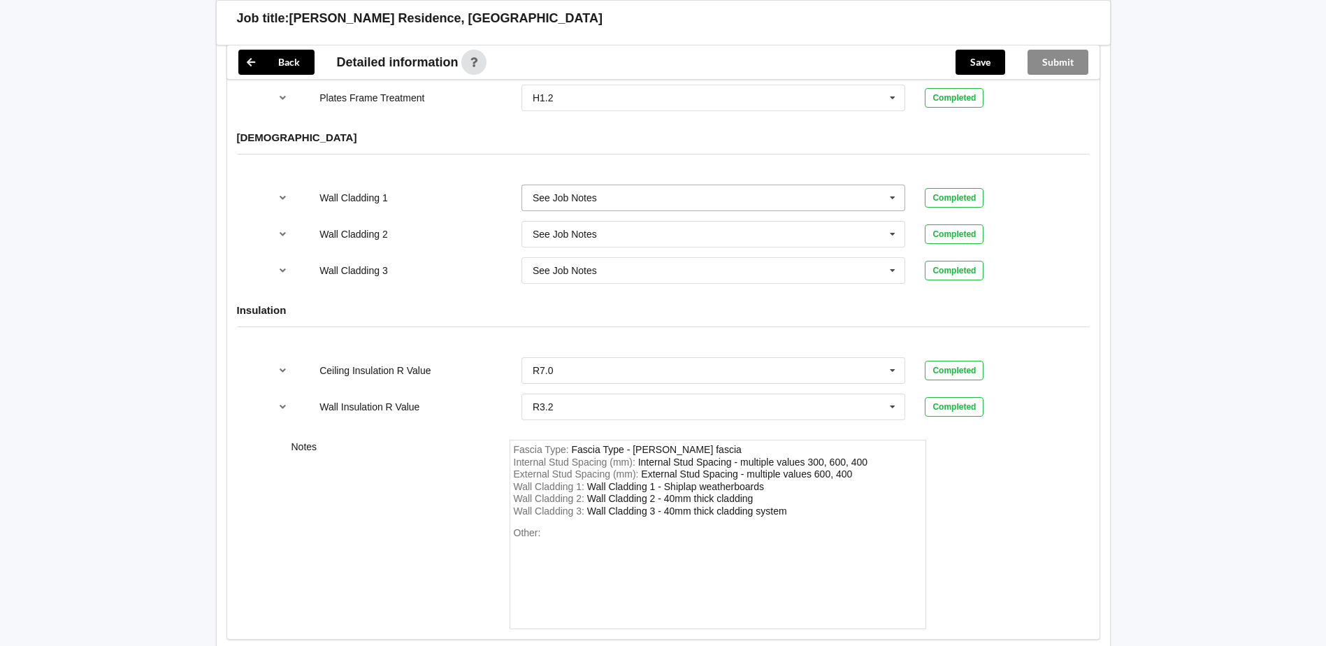
click at [603, 185] on input "text" at bounding box center [714, 197] width 383 height 25
click at [677, 283] on div "Plaster System - M2 Only" at bounding box center [713, 293] width 383 height 26
click at [602, 222] on input "text" at bounding box center [714, 234] width 383 height 25
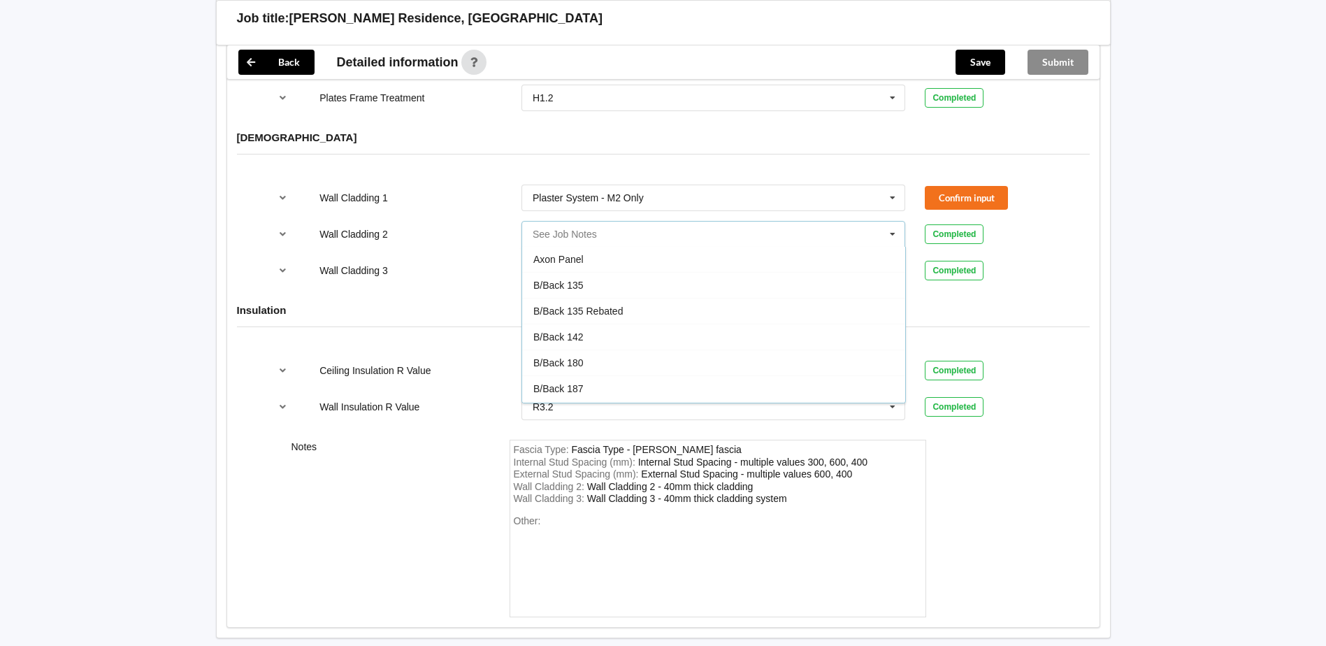
scroll to position [0, 0]
click at [805, 515] on div "Other:" at bounding box center [718, 564] width 408 height 98
click at [663, 541] on div "Other:" at bounding box center [718, 564] width 408 height 98
click at [796, 497] on div "Fascia Type : Fascia Type - [PERSON_NAME] fascia Internal Stud Spacing (mm) : I…" at bounding box center [718, 529] width 417 height 178
click at [584, 185] on input "text" at bounding box center [714, 197] width 383 height 25
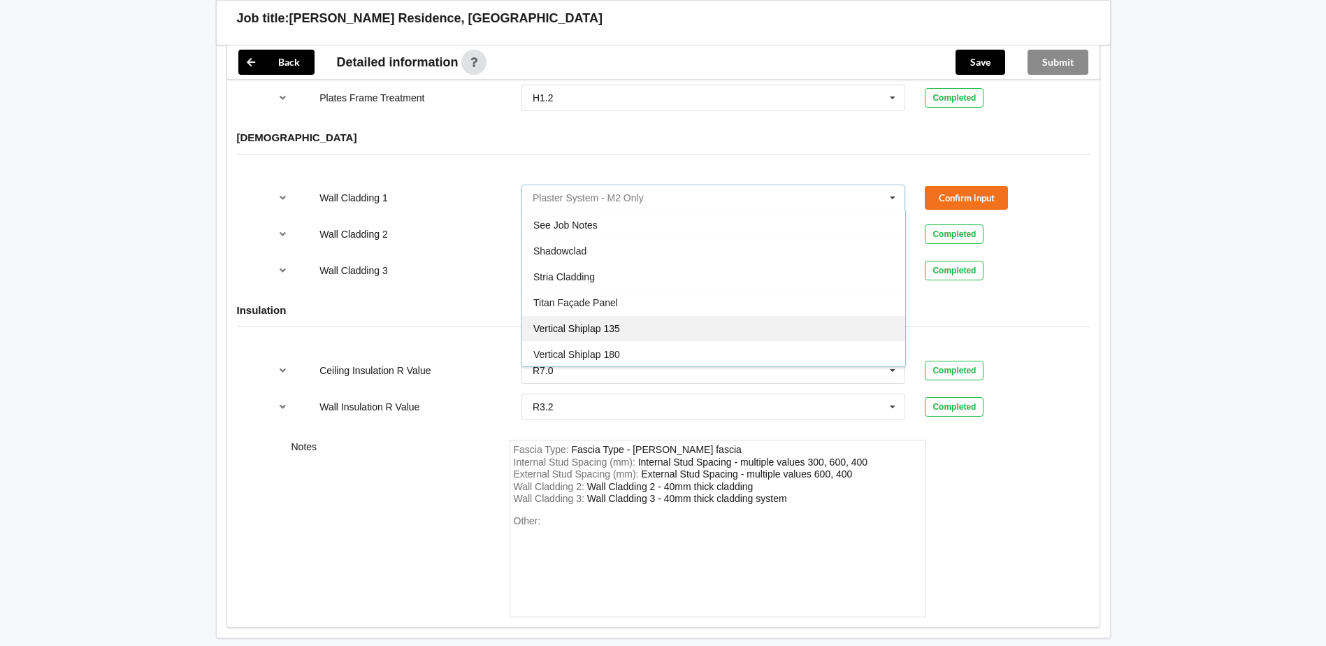
scroll to position [827, 0]
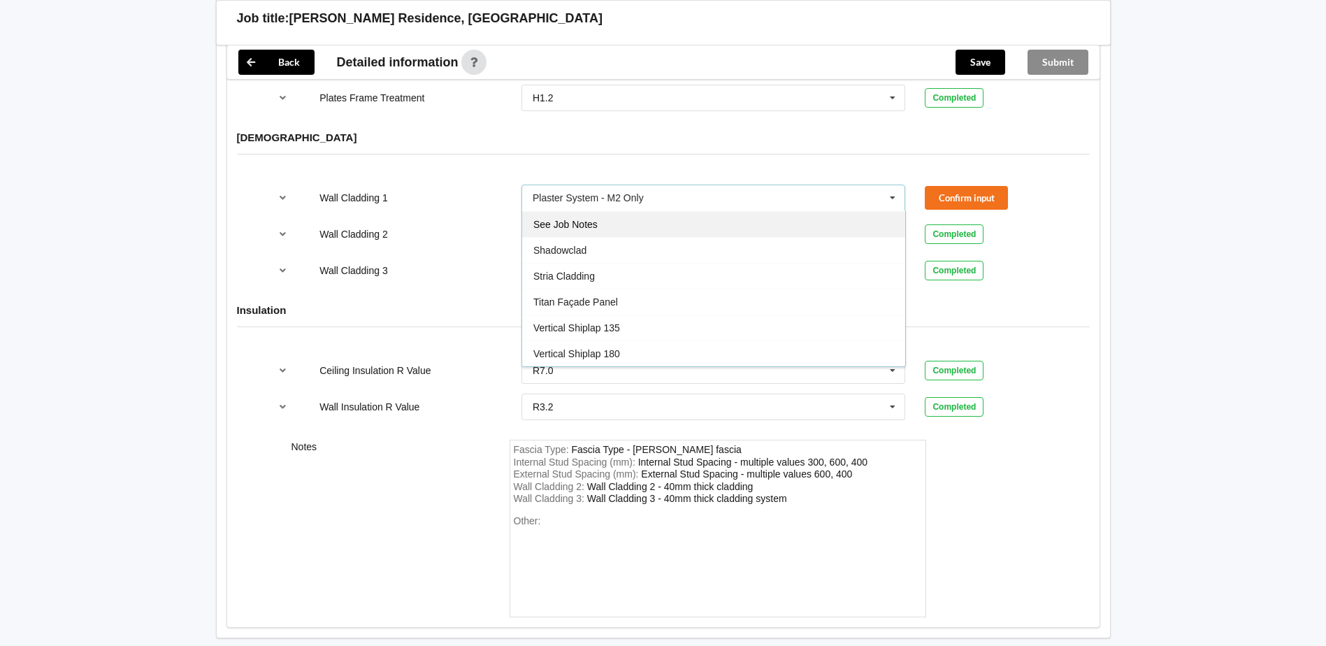
click at [574, 211] on div "See Job Notes" at bounding box center [713, 224] width 383 height 26
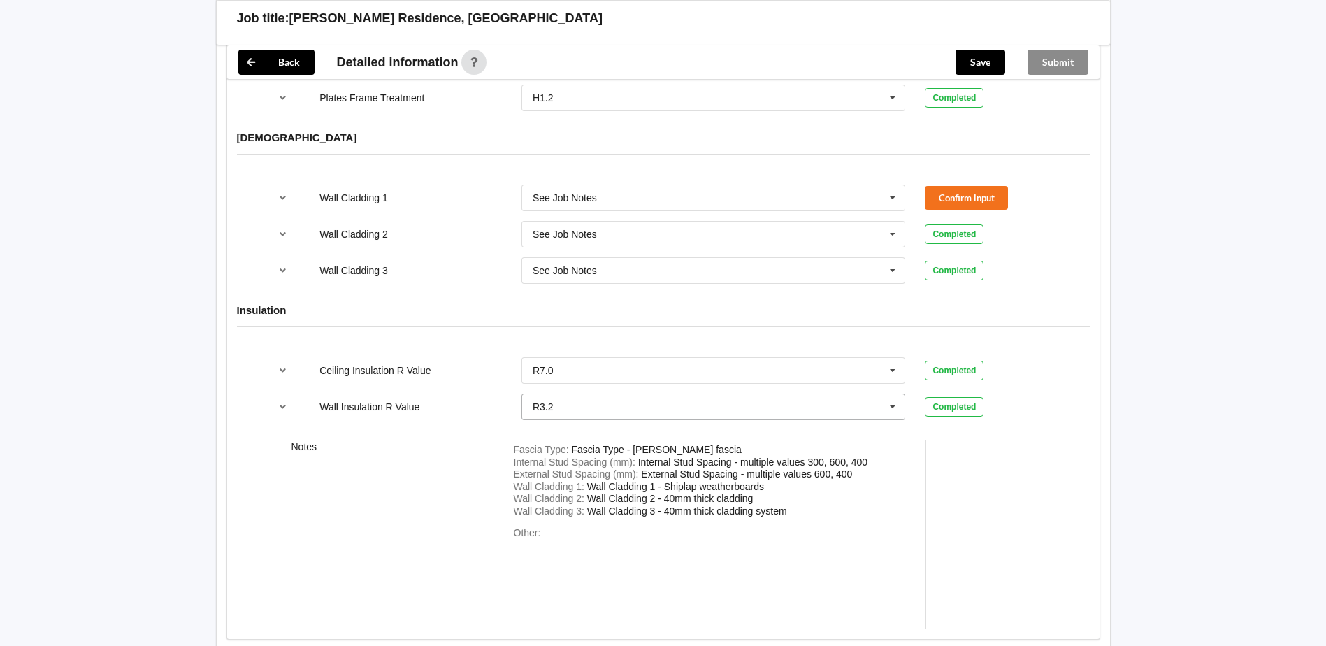
click at [745, 394] on input "text" at bounding box center [714, 406] width 383 height 25
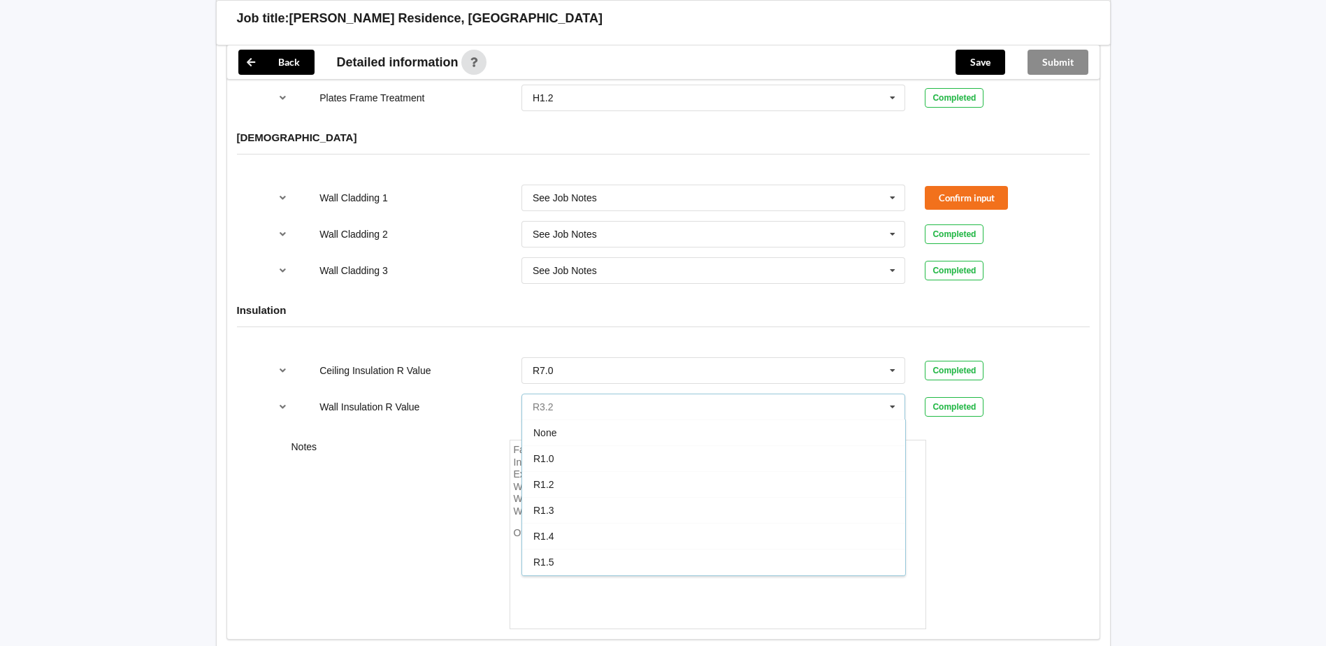
scroll to position [309, 0]
click at [768, 498] on div "R2.8" at bounding box center [713, 511] width 383 height 26
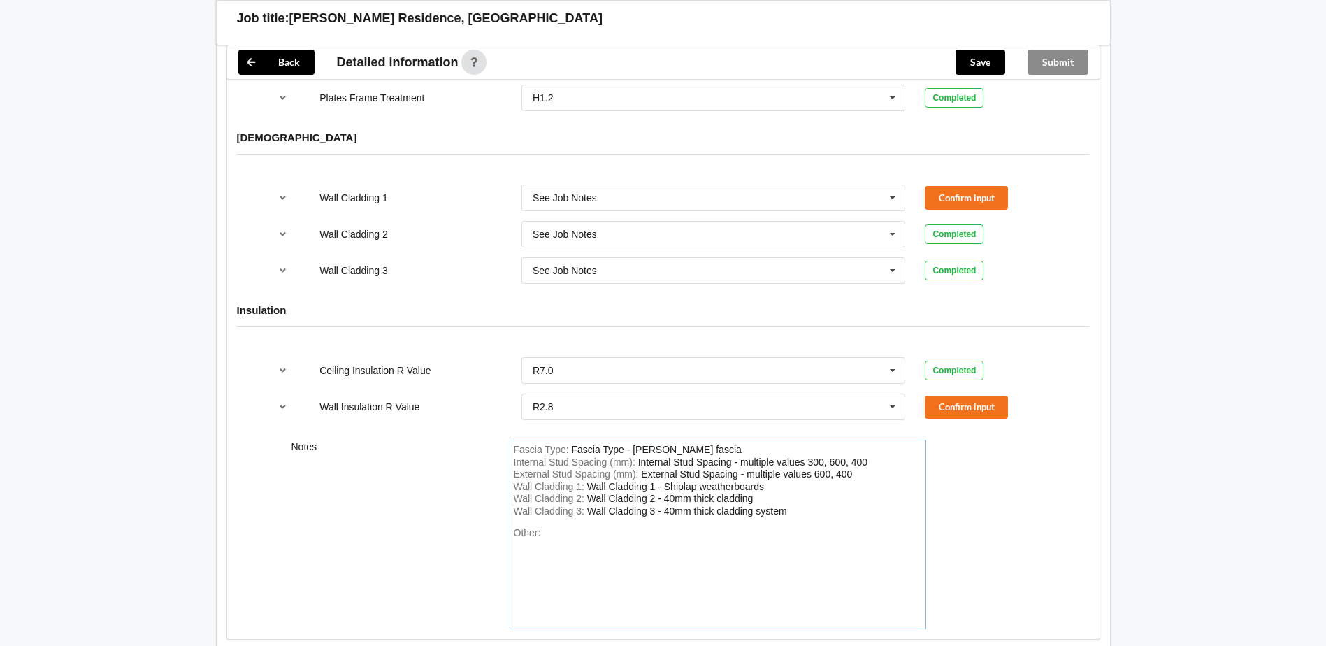
drag, startPoint x: 586, startPoint y: 471, endPoint x: 700, endPoint y: 473, distance: 114.7
click at [587, 481] on div "Wall Cladding 1 : Wall Cladding 1 - Shiplap weatherboards" at bounding box center [718, 487] width 408 height 13
click at [763, 481] on div "Wall Cladding 1 - Shiplap weatherboards" at bounding box center [675, 486] width 177 height 11
drag, startPoint x: 725, startPoint y: 472, endPoint x: 564, endPoint y: 461, distance: 161.1
click at [564, 461] on div "Fascia Type : Fascia Type - [PERSON_NAME] fascia Internal Stud Spacing (mm) : I…" at bounding box center [718, 534] width 417 height 189
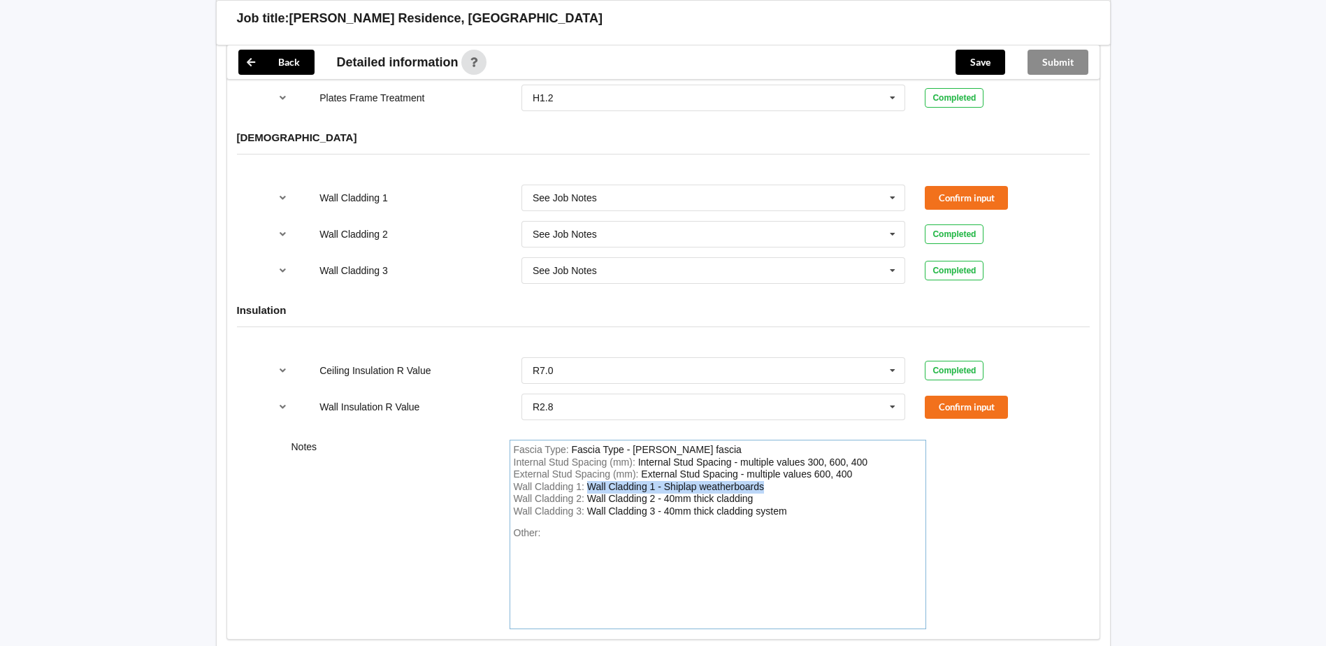
drag, startPoint x: 590, startPoint y: 470, endPoint x: 763, endPoint y: 475, distance: 172.7
click at [763, 481] on div "Wall Cladding 1 - Shiplap weatherboards" at bounding box center [675, 486] width 177 height 11
paste div "WallCladding1"
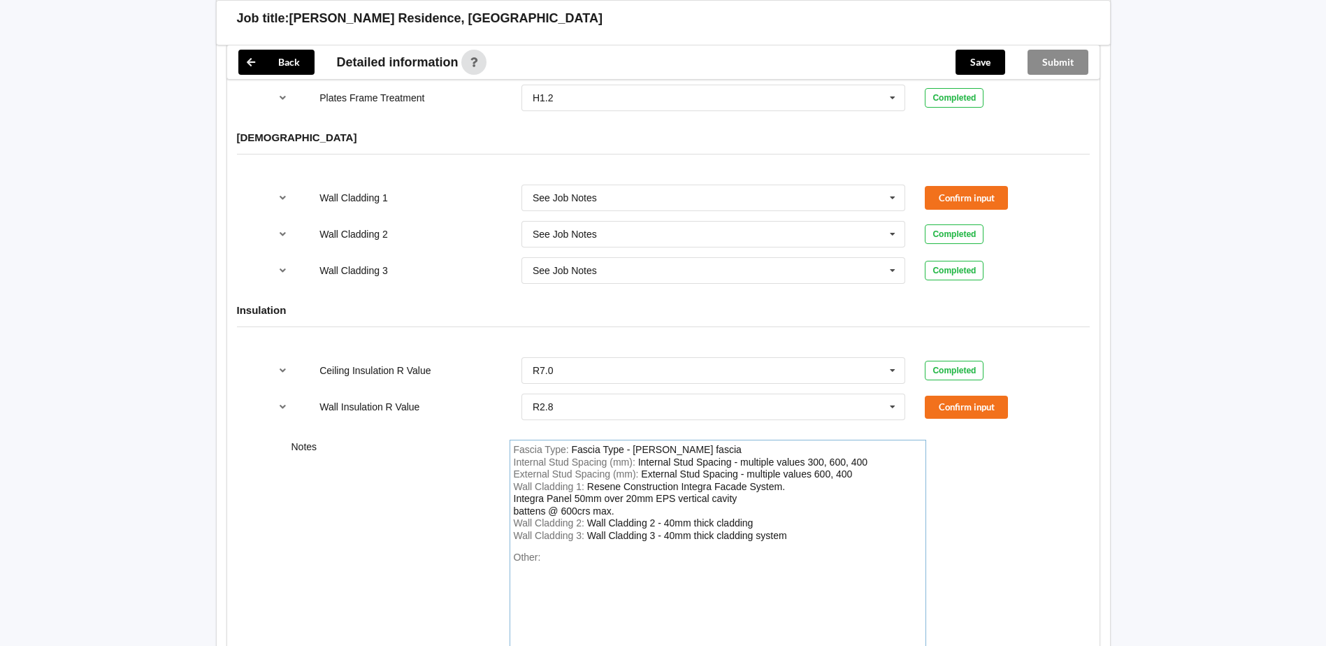
drag, startPoint x: 705, startPoint y: 508, endPoint x: 735, endPoint y: 509, distance: 29.4
click at [705, 517] on div "Wall Cladding 2 - 40mm thick cladding" at bounding box center [670, 522] width 166 height 11
drag, startPoint x: 755, startPoint y: 510, endPoint x: 581, endPoint y: 509, distance: 174.1
click at [581, 517] on div "Wall Cladding 2 : Wall Cladding 2 - 40mm thick cladding" at bounding box center [718, 523] width 408 height 13
paste div "WallCladding2"
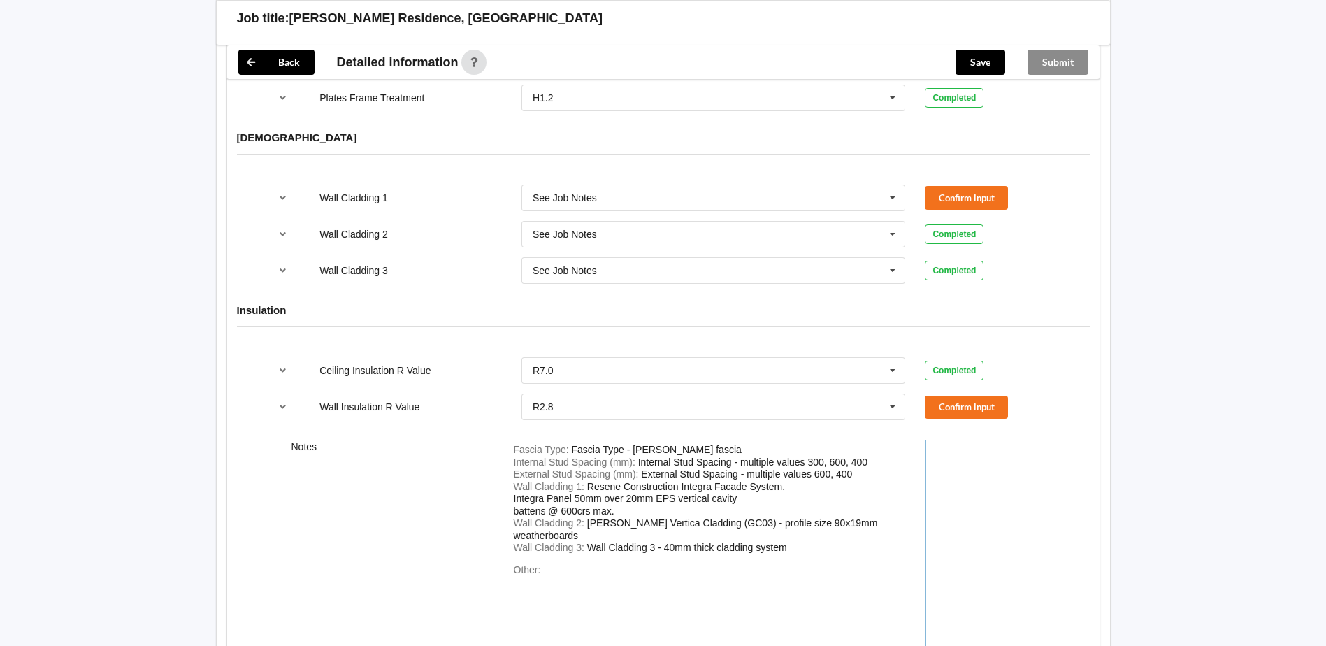
drag, startPoint x: 763, startPoint y: 494, endPoint x: 735, endPoint y: 524, distance: 41.5
click at [763, 494] on div "Wall Cladding 1 : Resene Construction Integra Facade System. Integra Panel 50mm…" at bounding box center [718, 499] width 408 height 37
click at [600, 540] on div "Fascia Type : Fascia Type - [PERSON_NAME] fascia Internal Stud Spacing (mm) : I…" at bounding box center [718, 553] width 417 height 227
drag, startPoint x: 589, startPoint y: 533, endPoint x: 808, endPoint y: 531, distance: 218.8
click at [808, 542] on div "Wall Cladding 3 : Wall Cladding 3 - 40mm thick cladding system" at bounding box center [718, 548] width 408 height 13
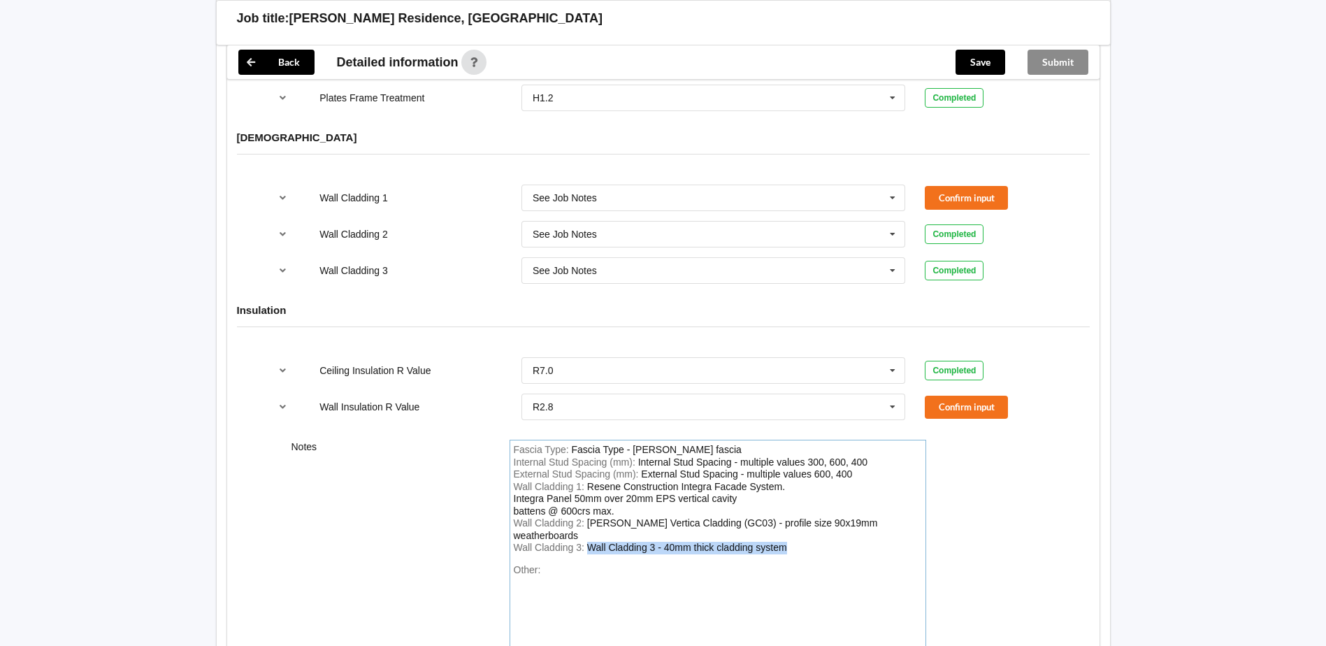
paste div "WallCladding3"
click at [586, 399] on input "text" at bounding box center [714, 406] width 383 height 25
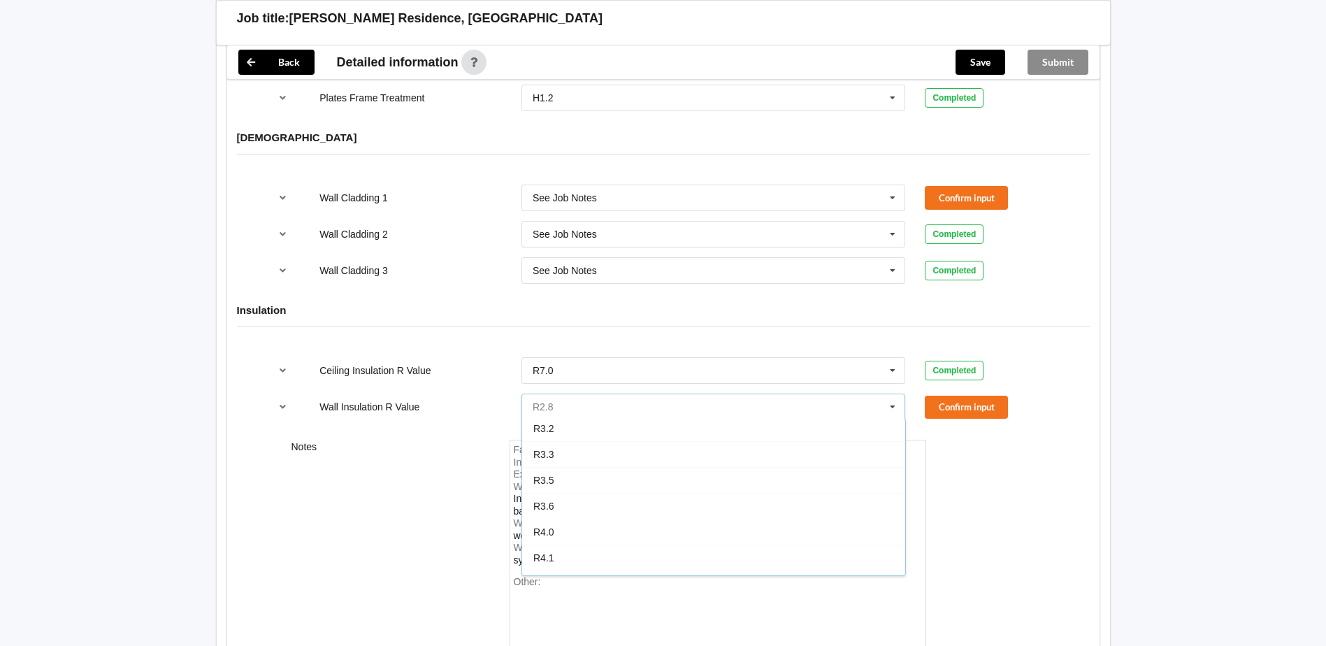
scroll to position [449, 0]
click at [574, 410] on div "R3.2" at bounding box center [713, 423] width 383 height 26
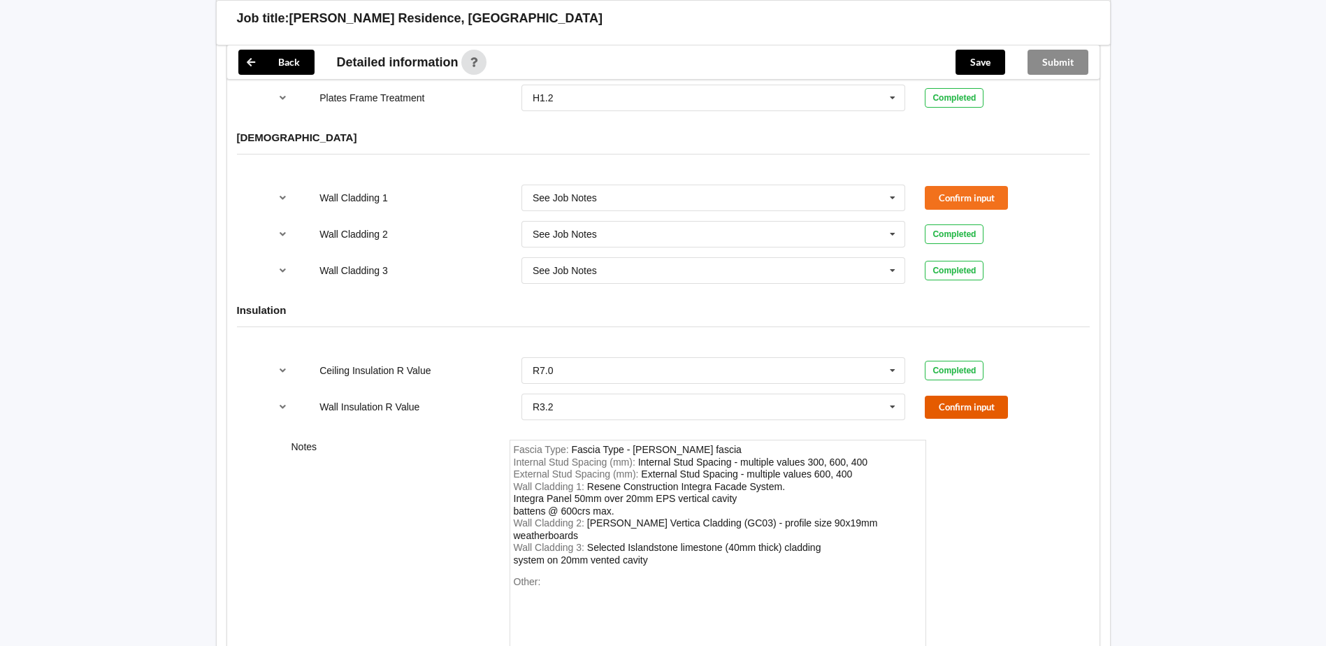
click at [963, 396] on button "Confirm input" at bounding box center [966, 407] width 83 height 23
click at [961, 186] on button "Confirm input" at bounding box center [966, 197] width 83 height 23
click at [990, 62] on button "Save" at bounding box center [981, 62] width 50 height 25
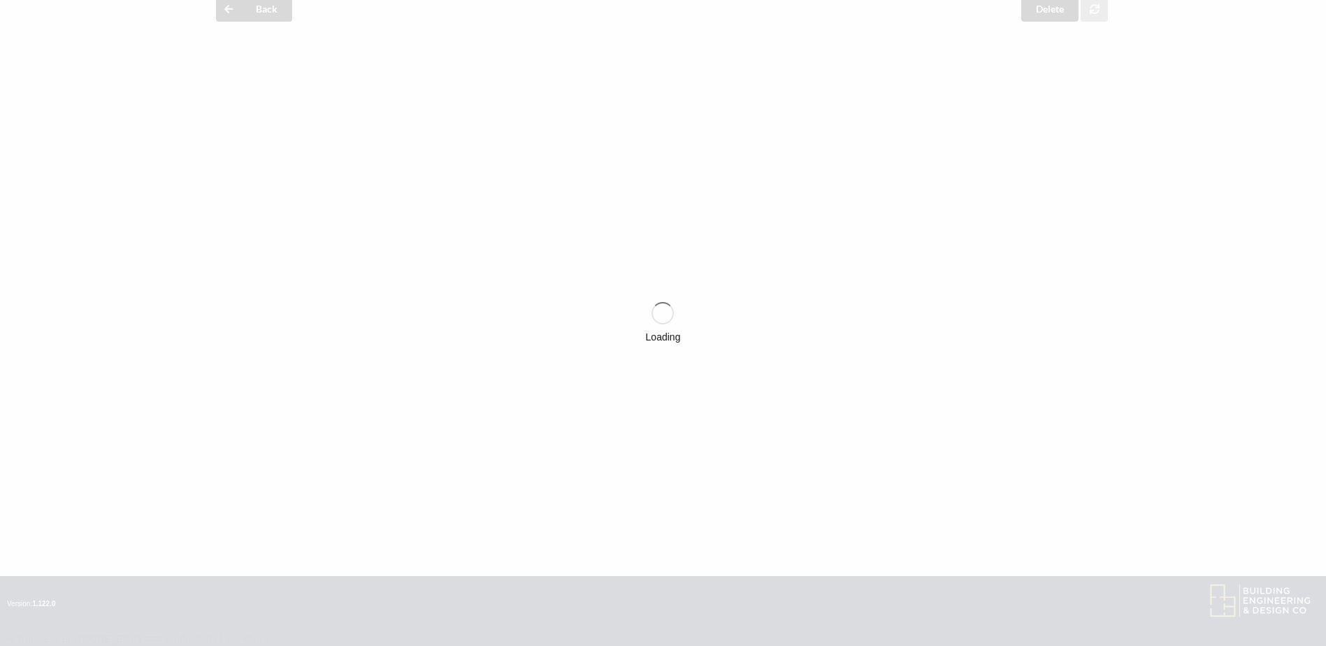
scroll to position [1734, 0]
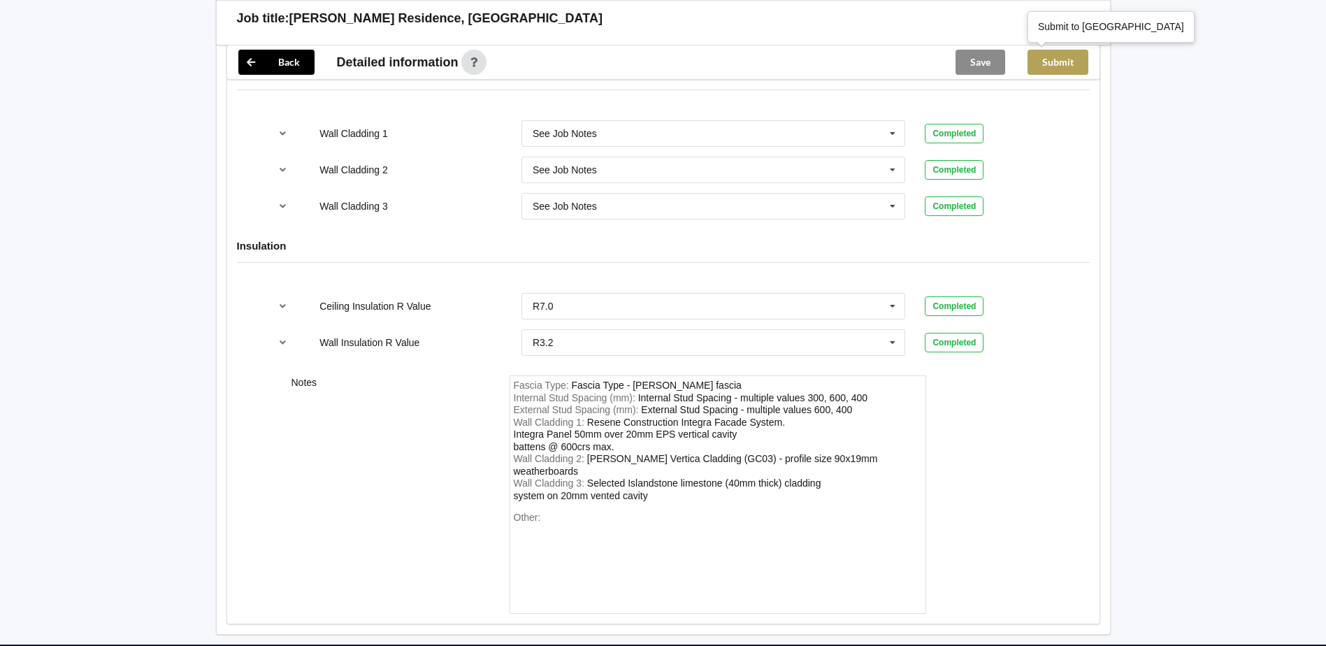
click at [1050, 63] on button "Submit" at bounding box center [1058, 62] width 61 height 25
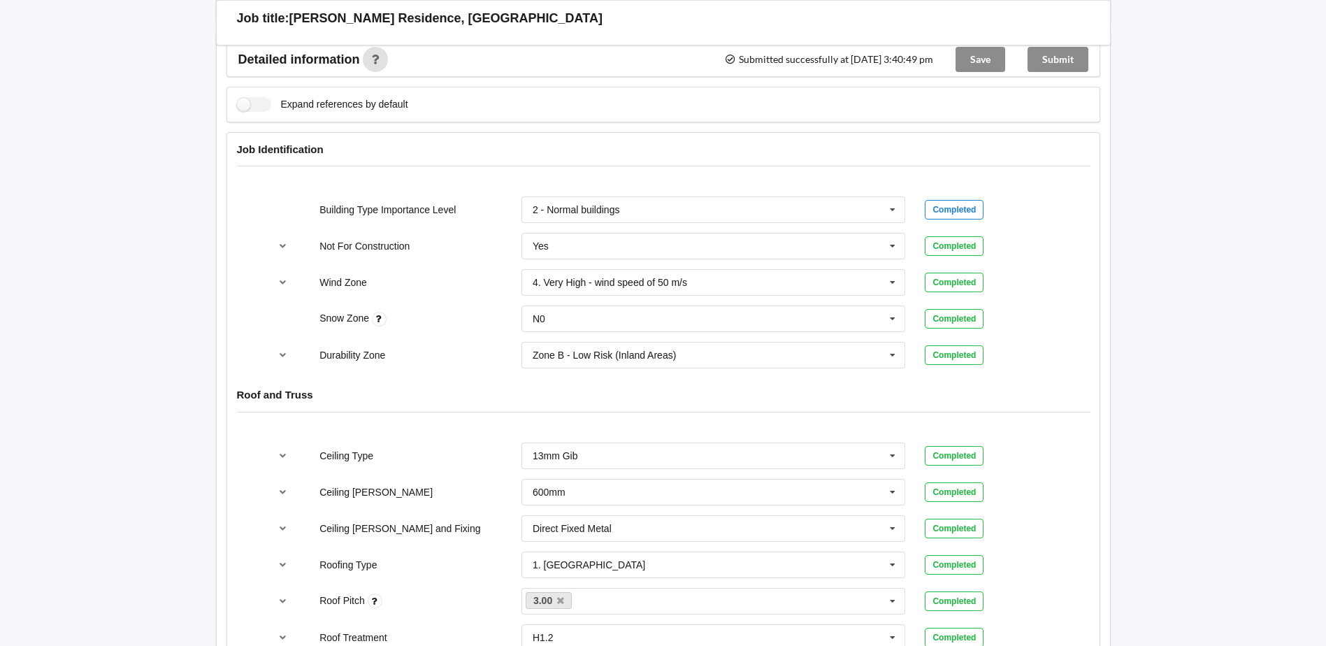
scroll to position [196, 0]
